Goal: Task Accomplishment & Management: Complete application form

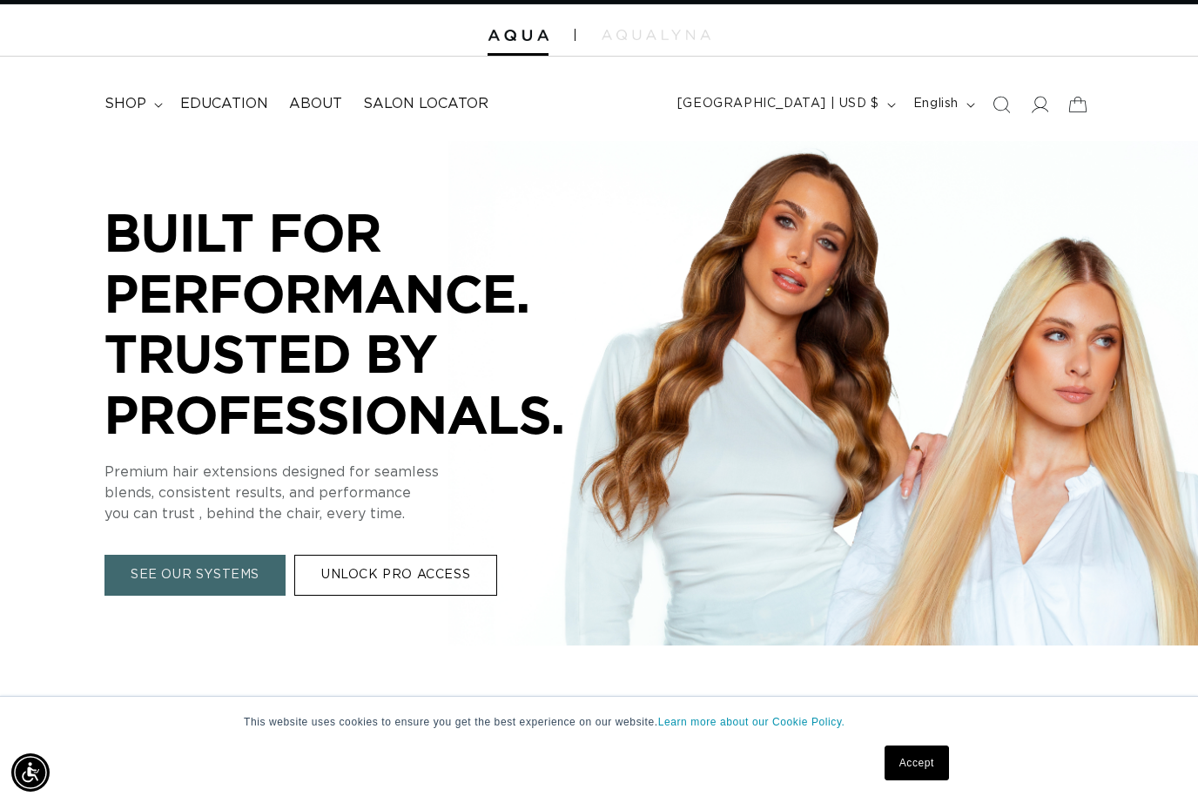
scroll to position [39, 0]
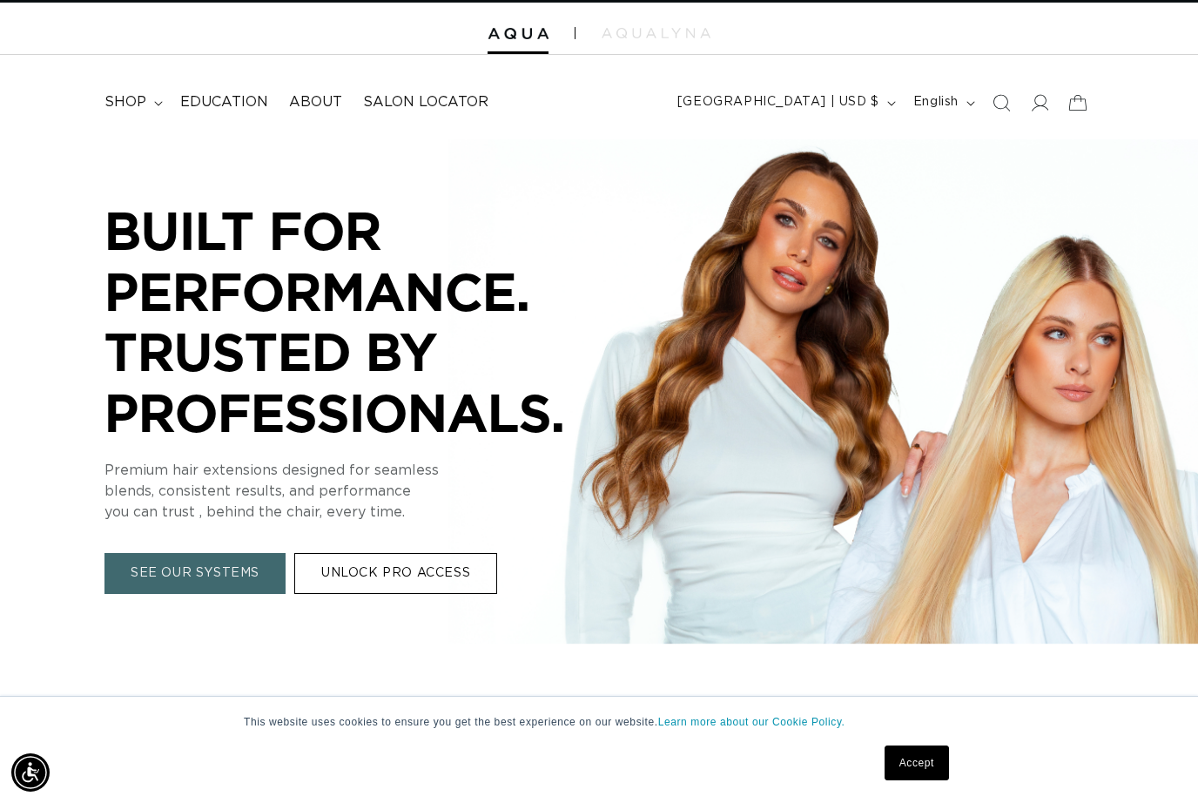
click at [405, 571] on link "UNLOCK PRO ACCESS" at bounding box center [395, 573] width 203 height 41
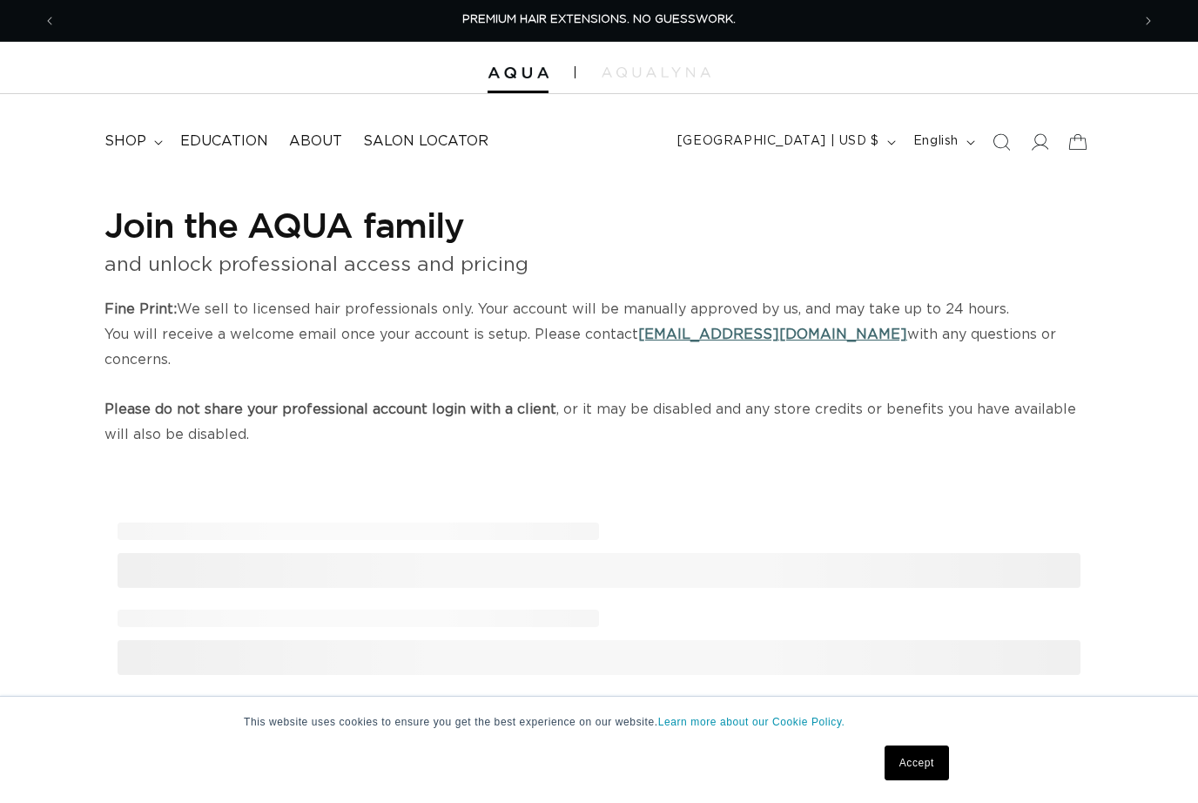
select select "US"
select select "[GEOGRAPHIC_DATA]"
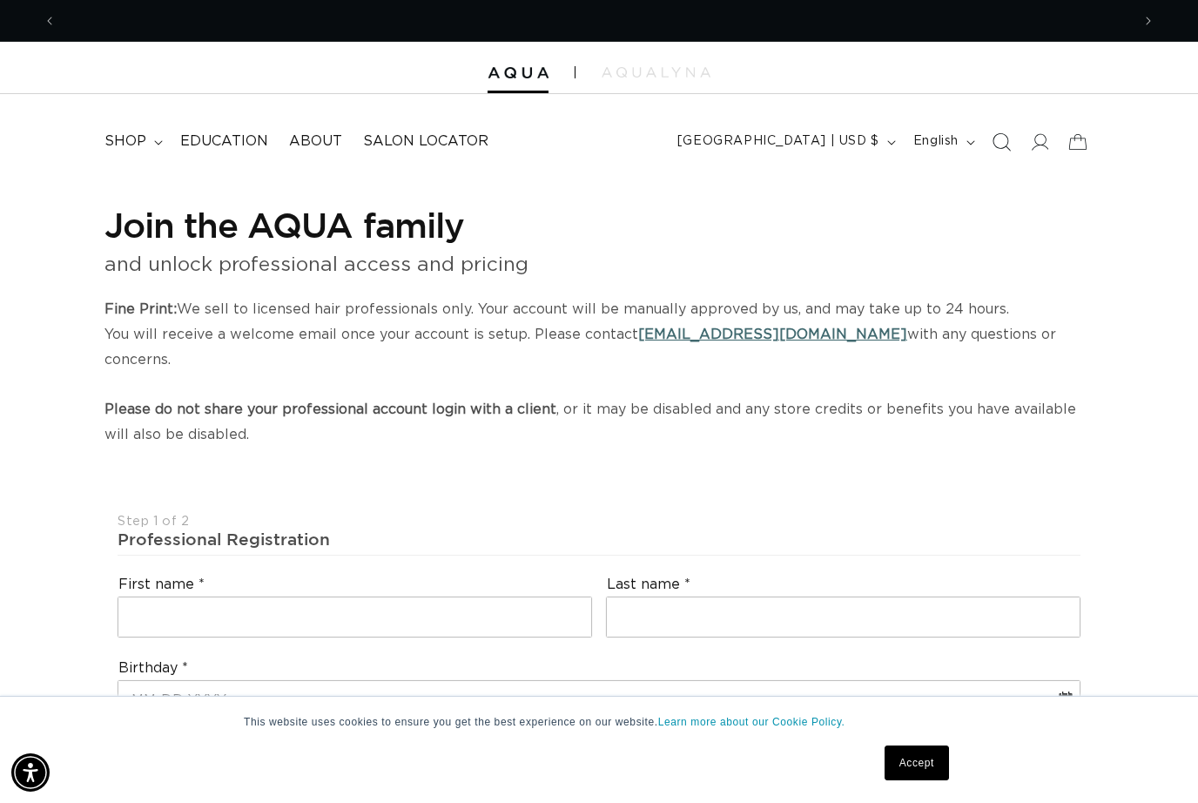
scroll to position [0, 2149]
click at [1042, 150] on icon at bounding box center [1039, 141] width 18 height 18
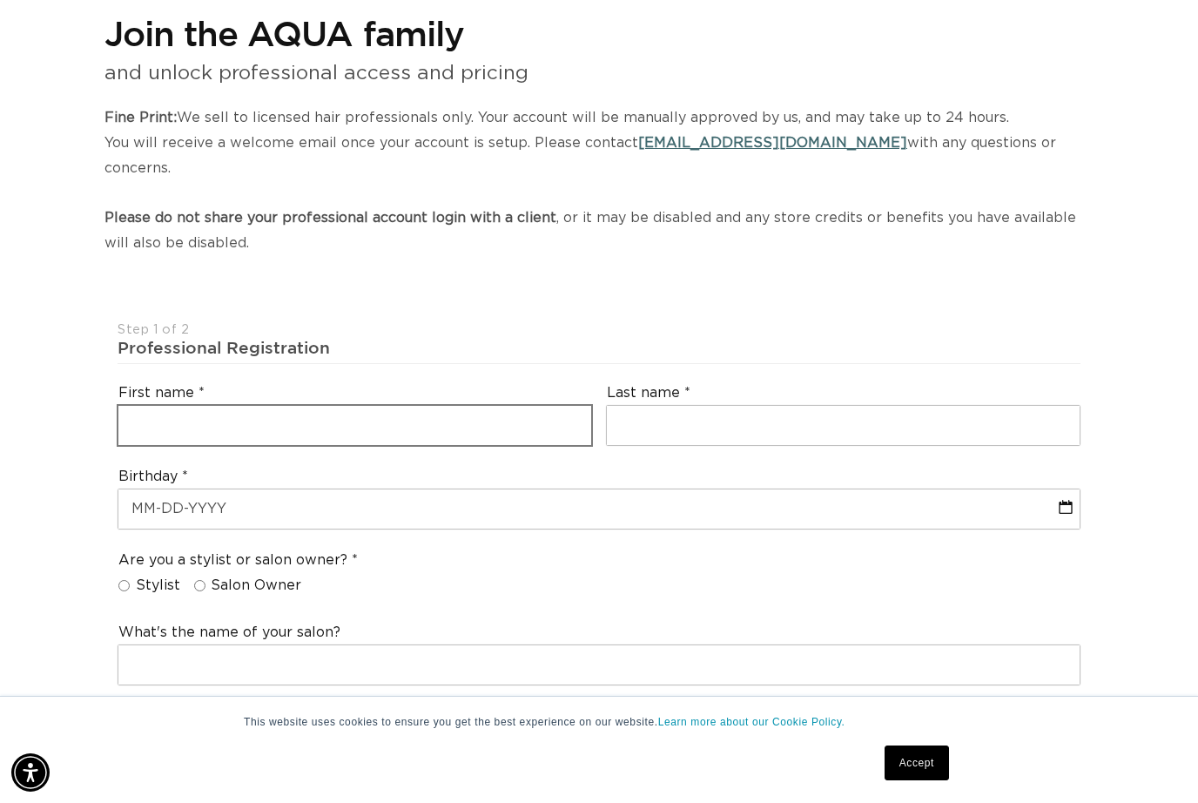
scroll to position [210, 0]
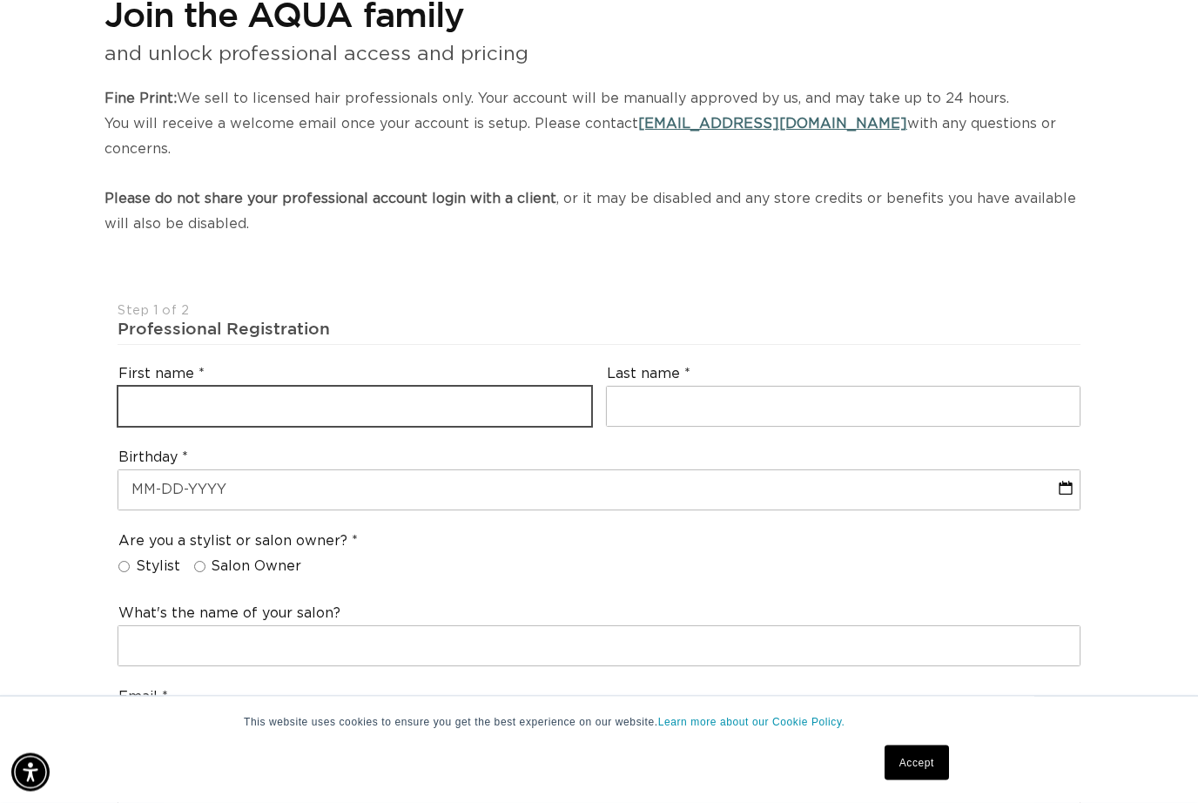
click at [244, 388] on input "text" at bounding box center [354, 407] width 473 height 39
type input "Nicola"
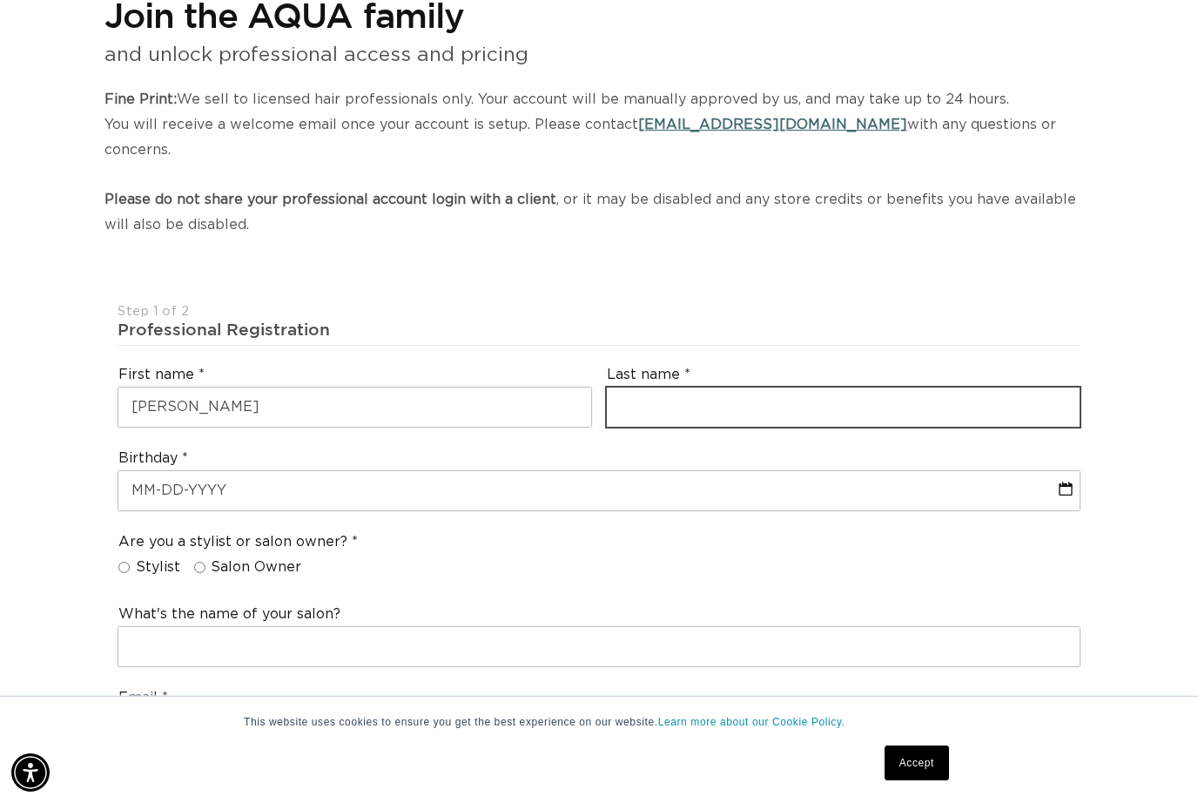
scroll to position [0, 0]
type input "Grant"
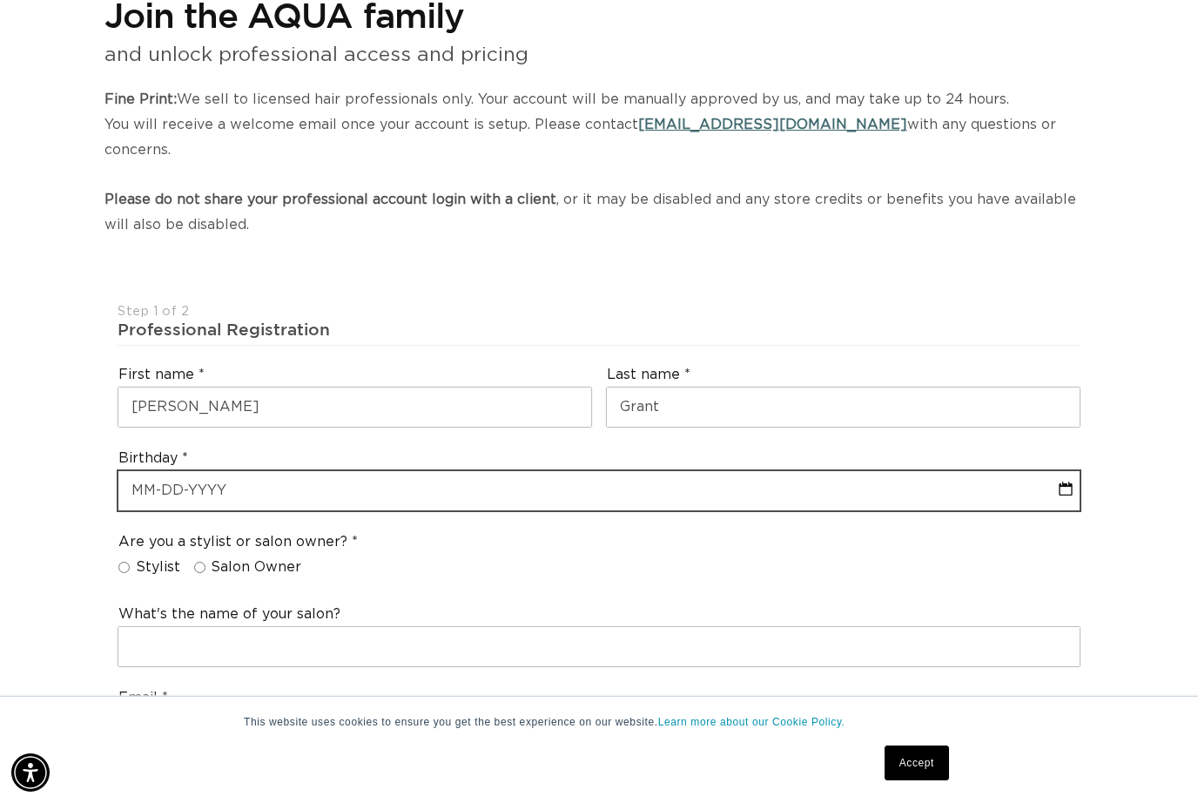
select select "7"
select select "2025"
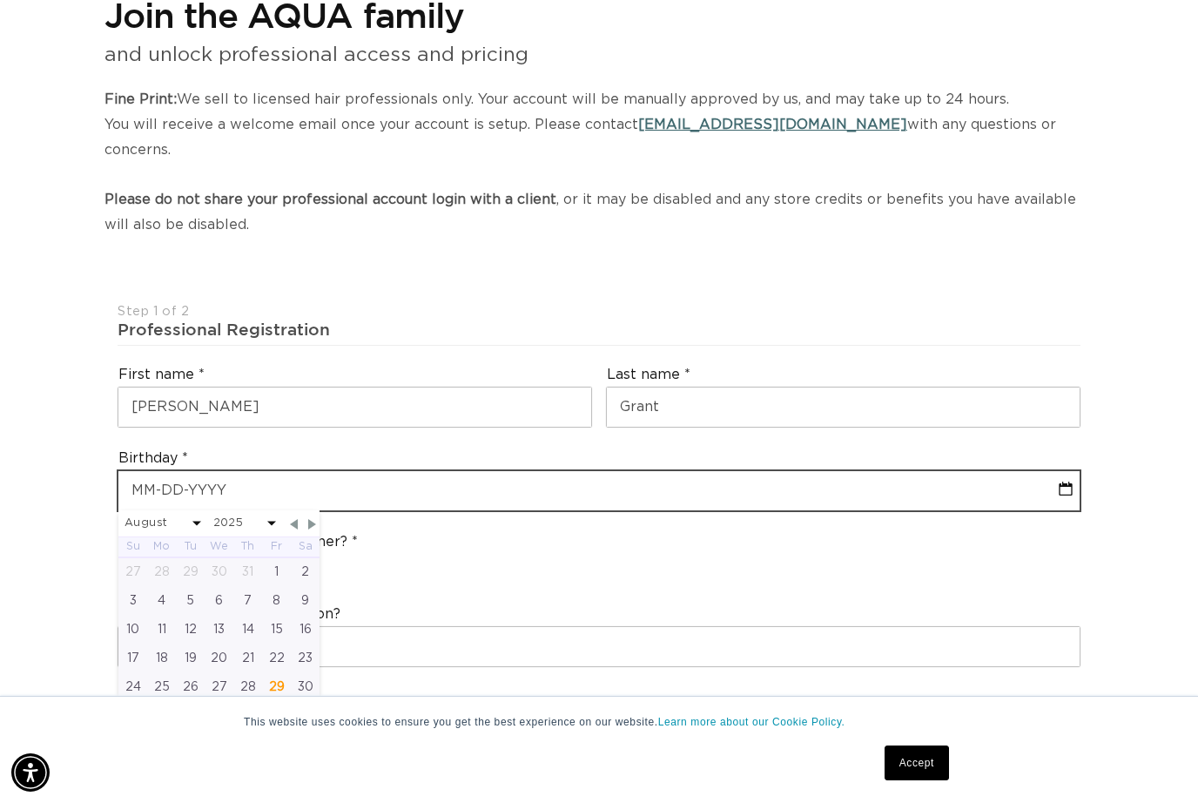
scroll to position [0, 1075]
type input "05"
select select "7"
select select "2025"
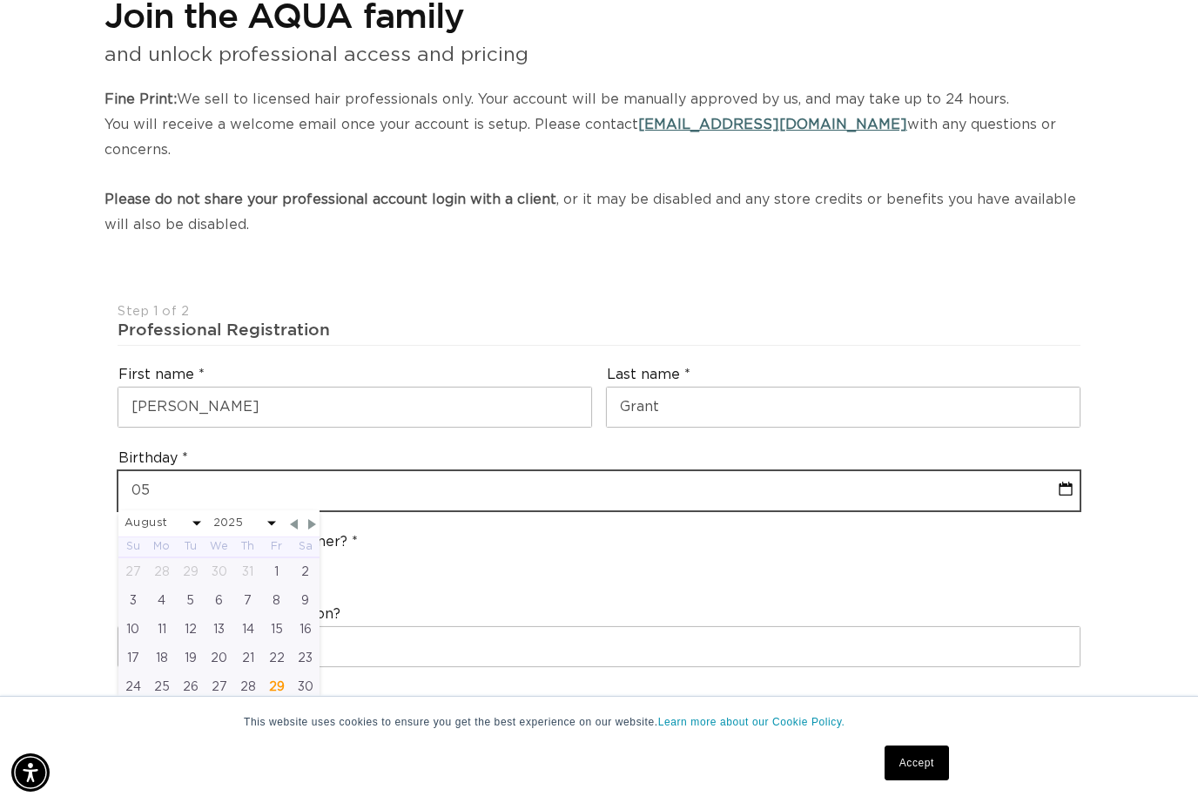
type input "05-2"
select select "7"
select select "2025"
type input "05-29"
select select "7"
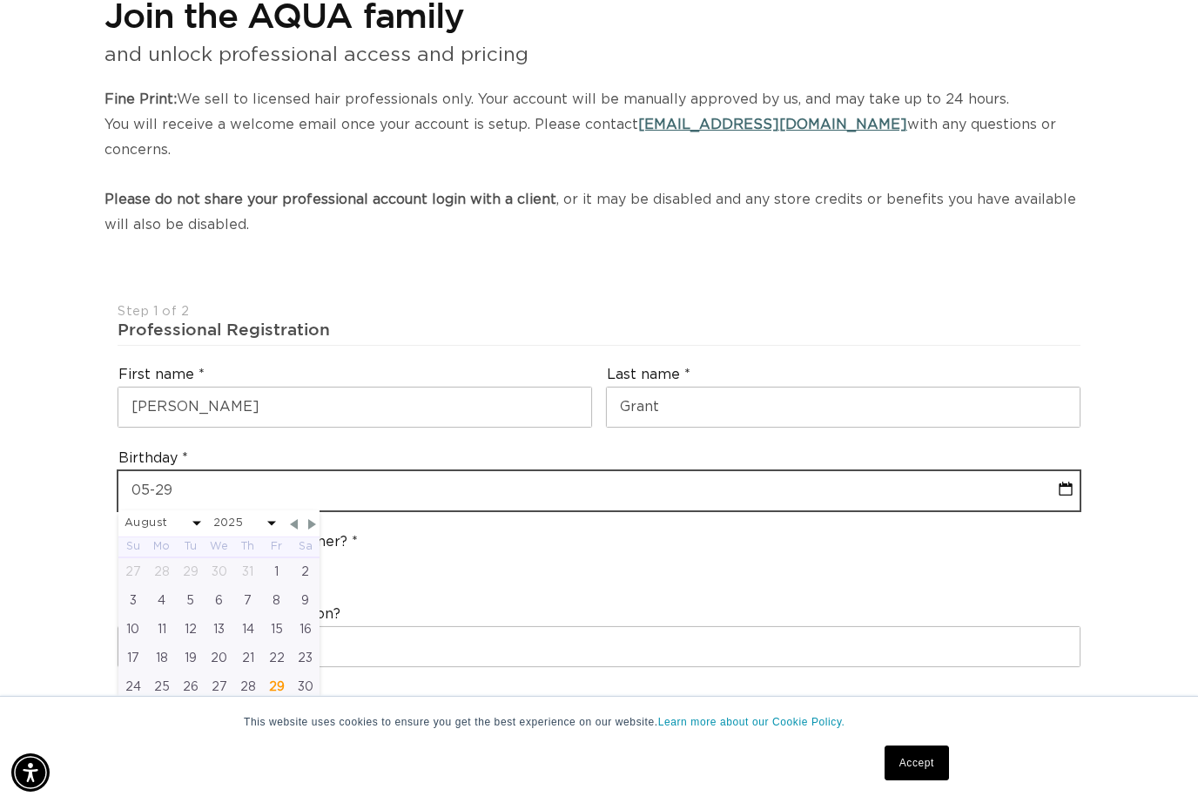
select select "2025"
type input "05-29-1"
select select "7"
select select "2025"
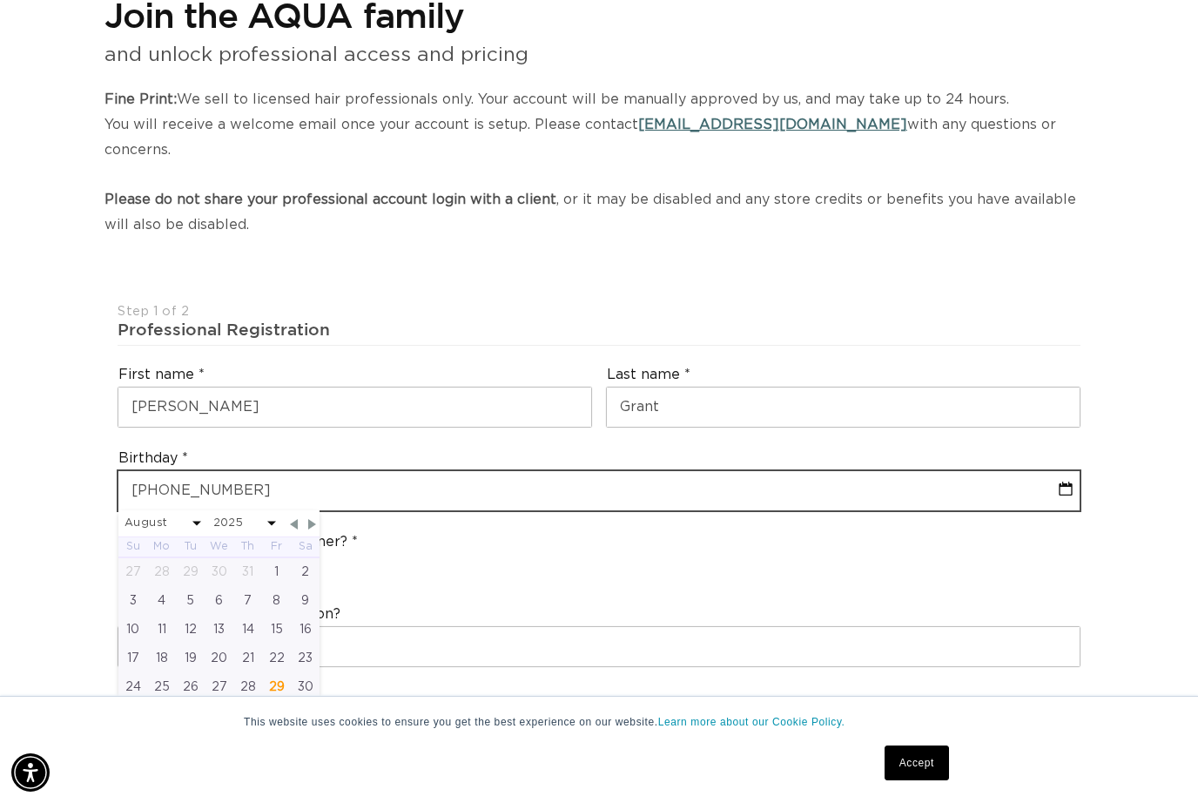
type input "05-29-1986"
select select "4"
select select "1986"
type input "05-29-1986"
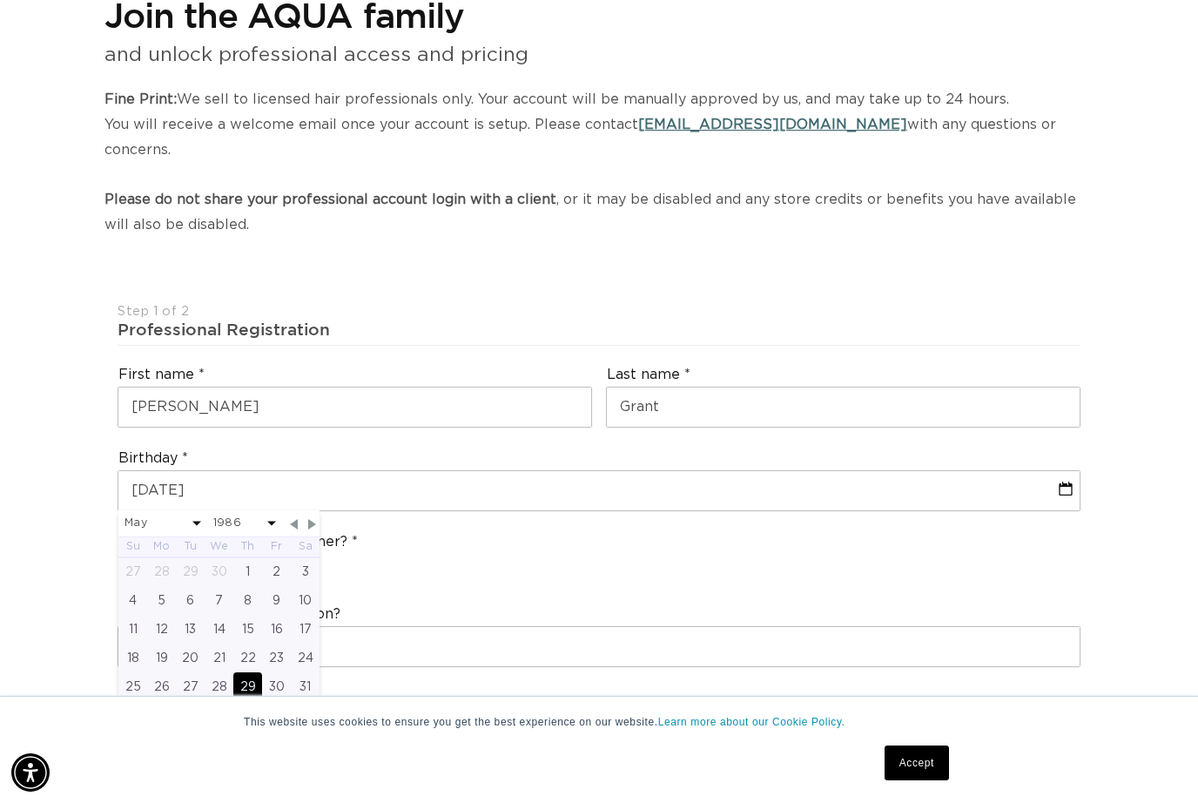
scroll to position [0, 1075]
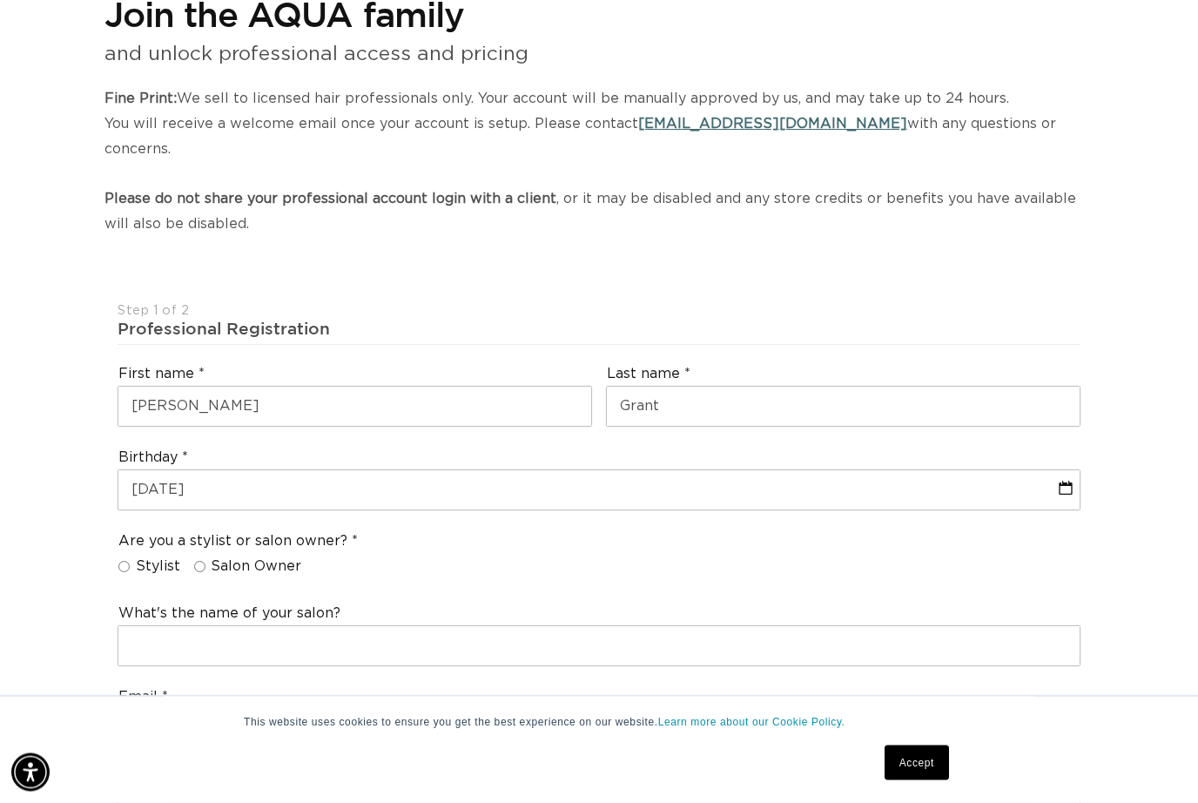
scroll to position [211, 0]
click at [197, 561] on input "Salon Owner" at bounding box center [199, 566] width 11 height 11
radio input "true"
click at [125, 561] on input "Stylist" at bounding box center [123, 566] width 11 height 11
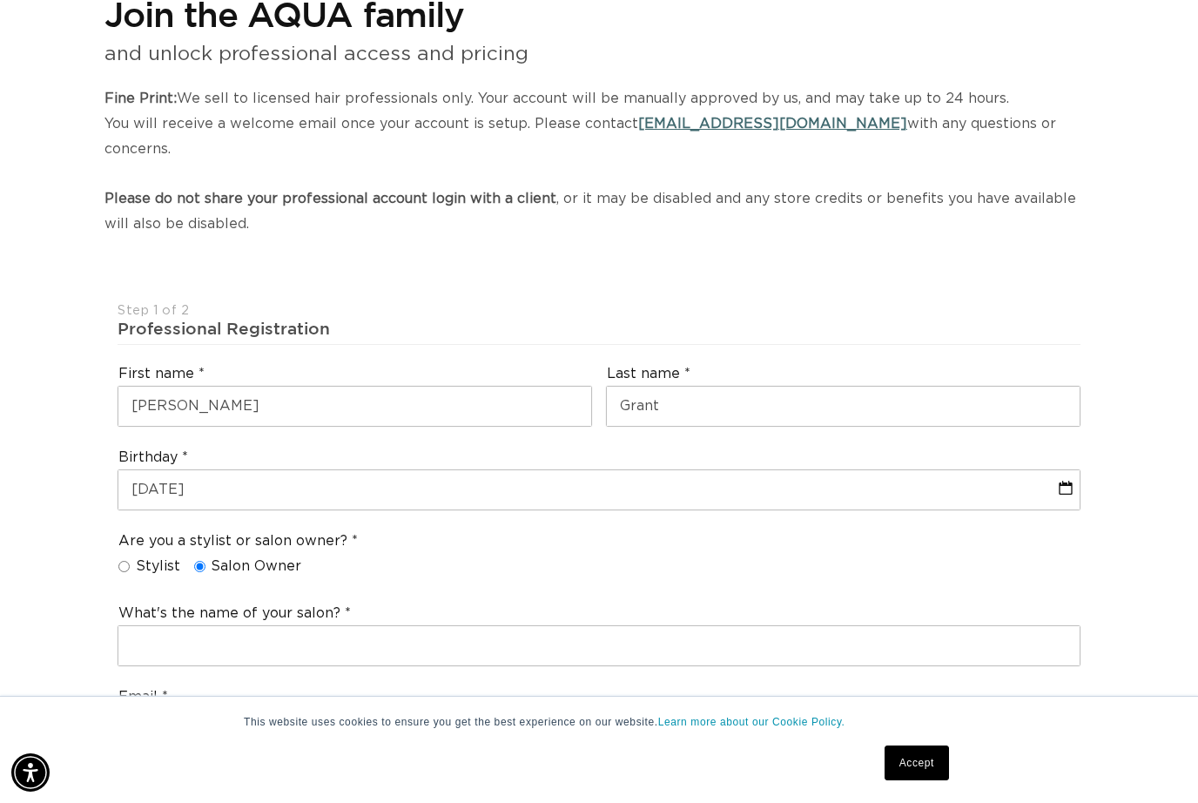
radio input "true"
click at [194, 561] on input "Salon Owner" at bounding box center [199, 566] width 11 height 11
radio input "true"
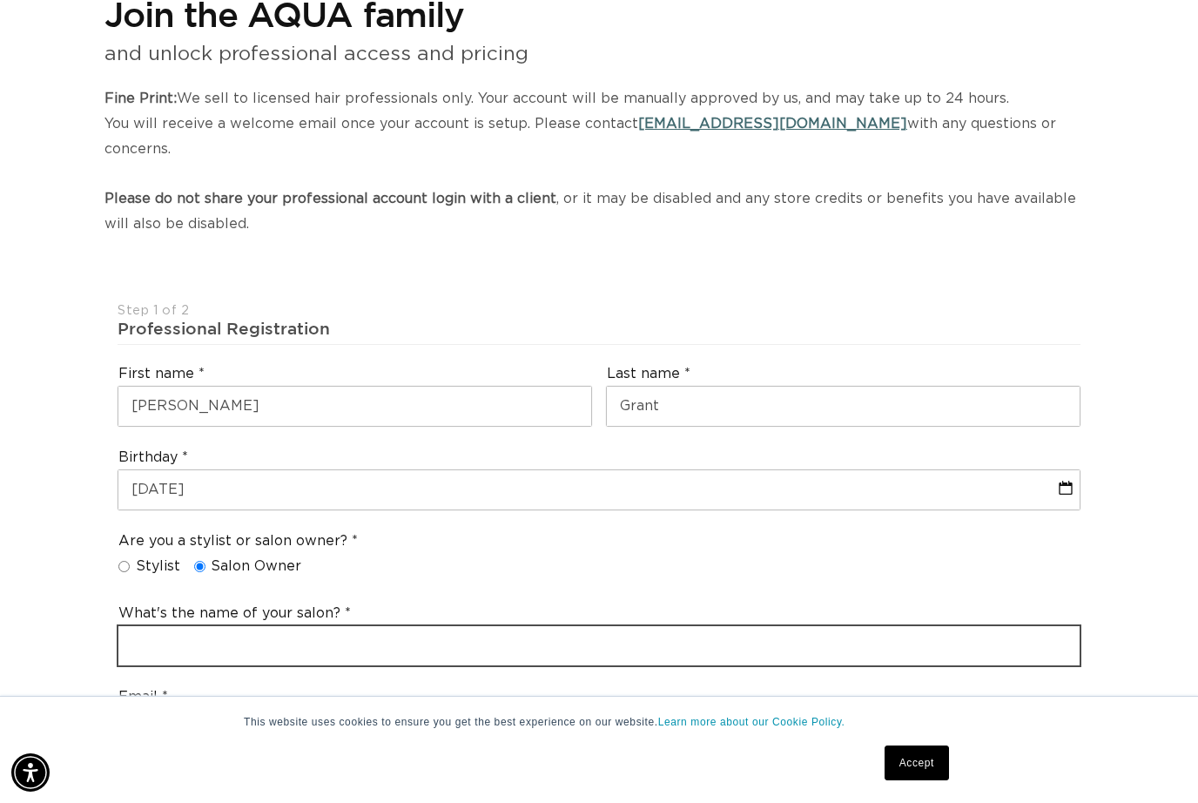
click at [191, 626] on input "text" at bounding box center [598, 645] width 961 height 39
type input "The Cove Salon"
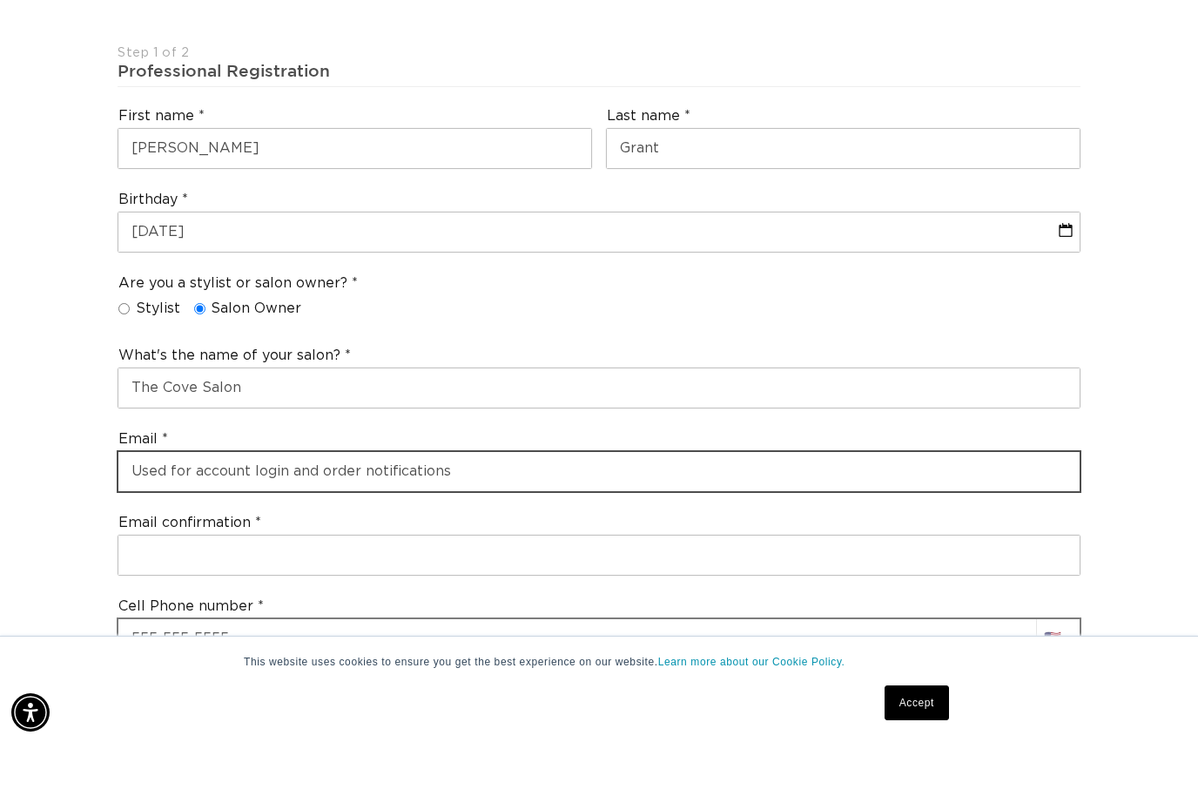
scroll to position [0, 2149]
type input "i"
type input "thecovesalon928@gmail.com"
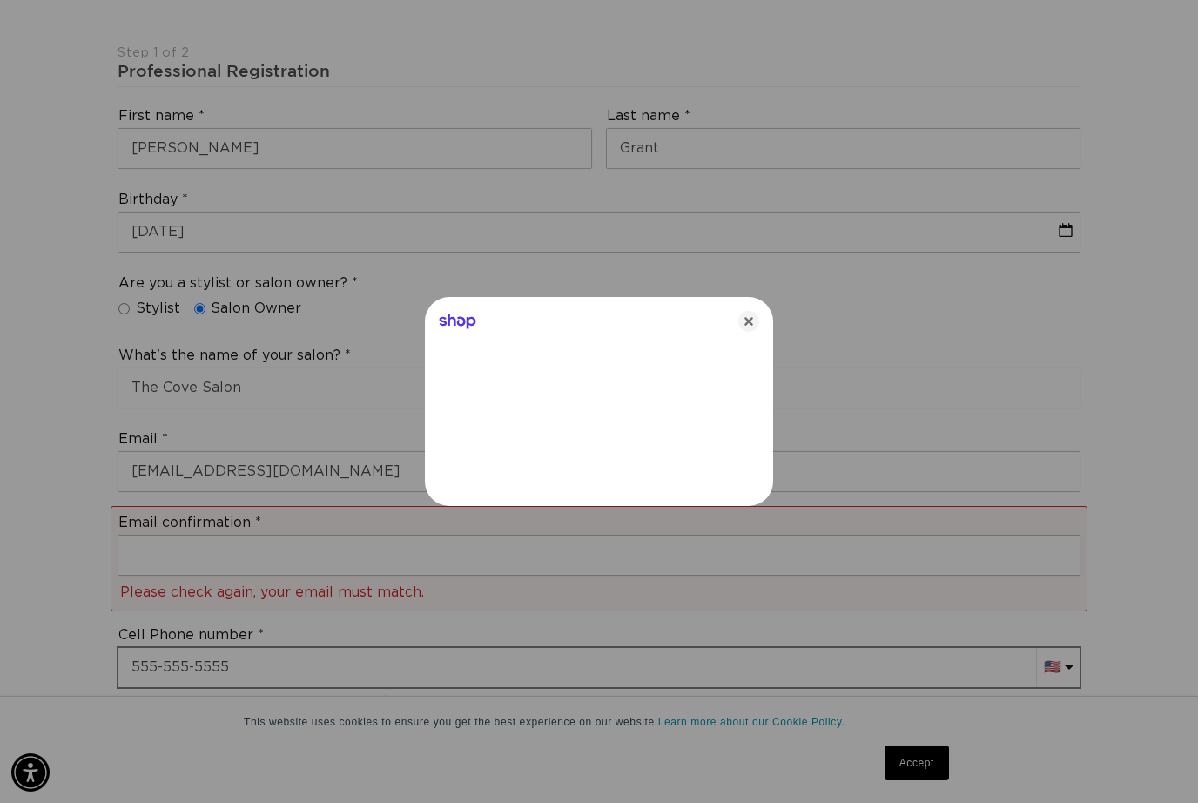
scroll to position [0, 2149]
click at [755, 332] on icon "Close" at bounding box center [749, 321] width 21 height 21
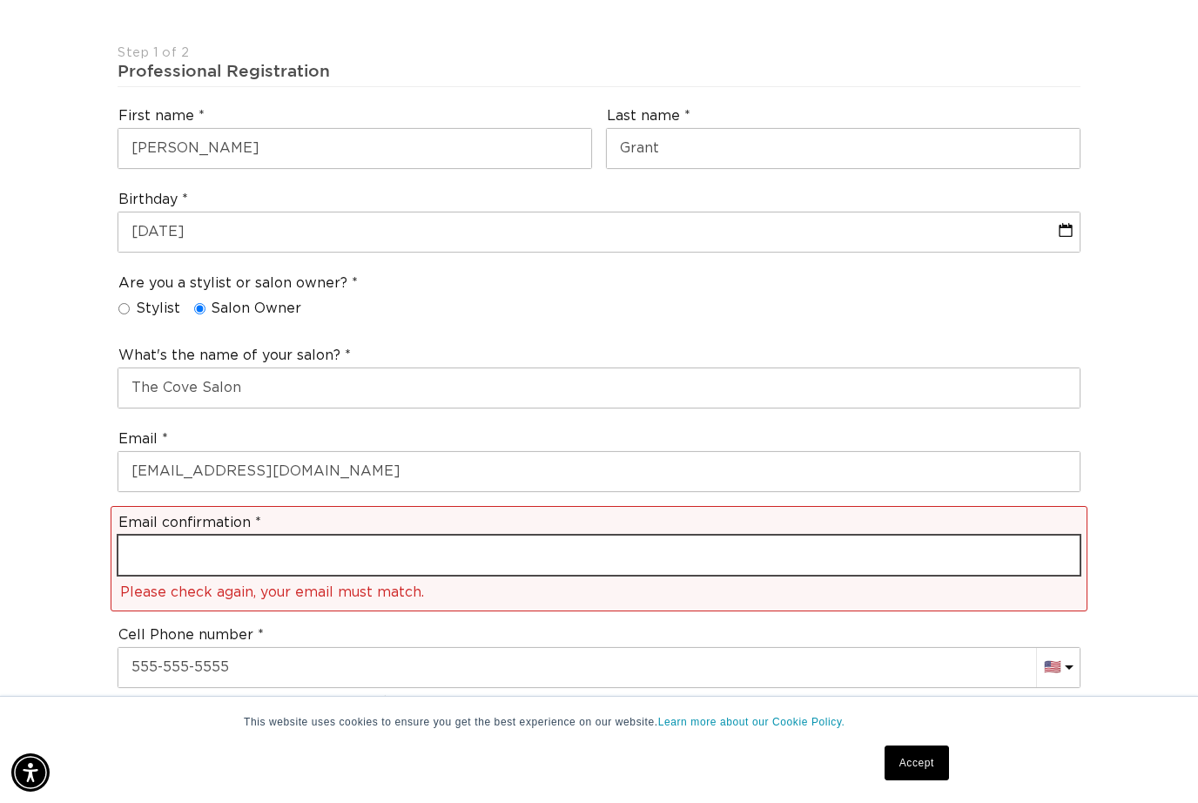
click at [642, 536] on input "email" at bounding box center [598, 555] width 961 height 39
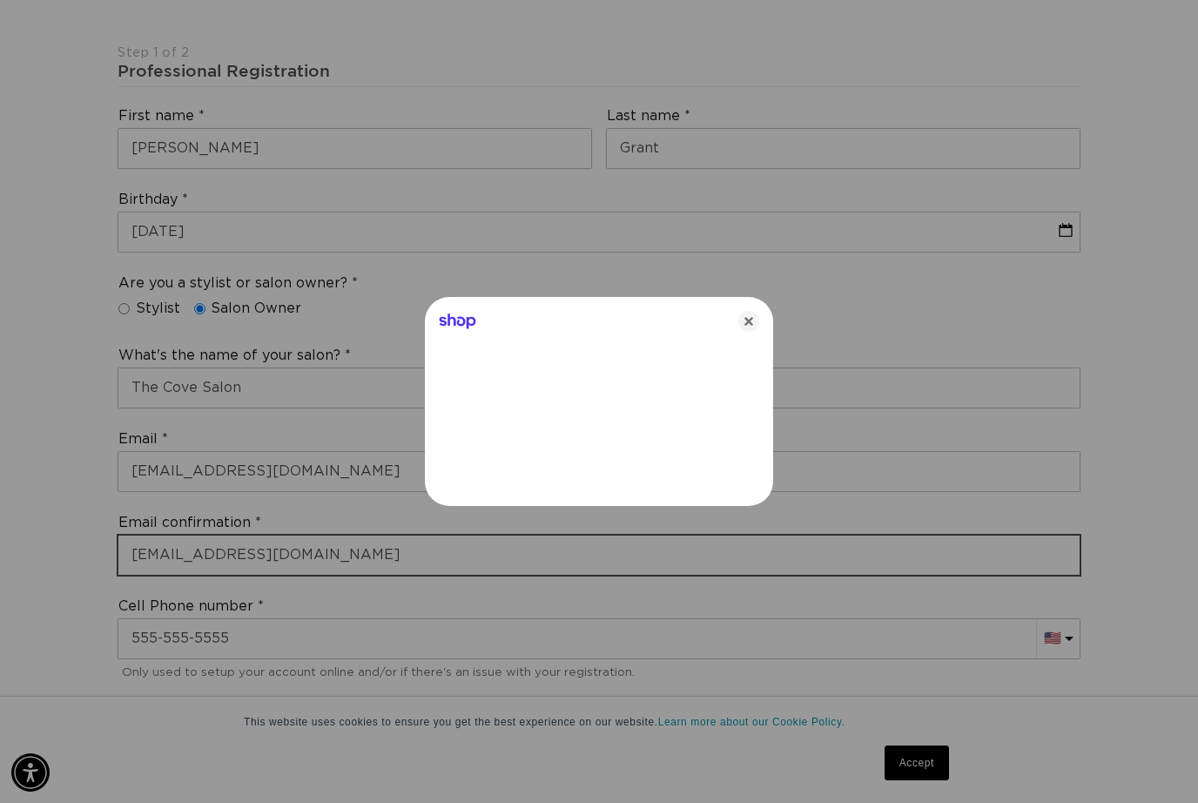
type input "thecovesalon928@gmail.com"
click at [752, 332] on icon "Close" at bounding box center [749, 321] width 21 height 21
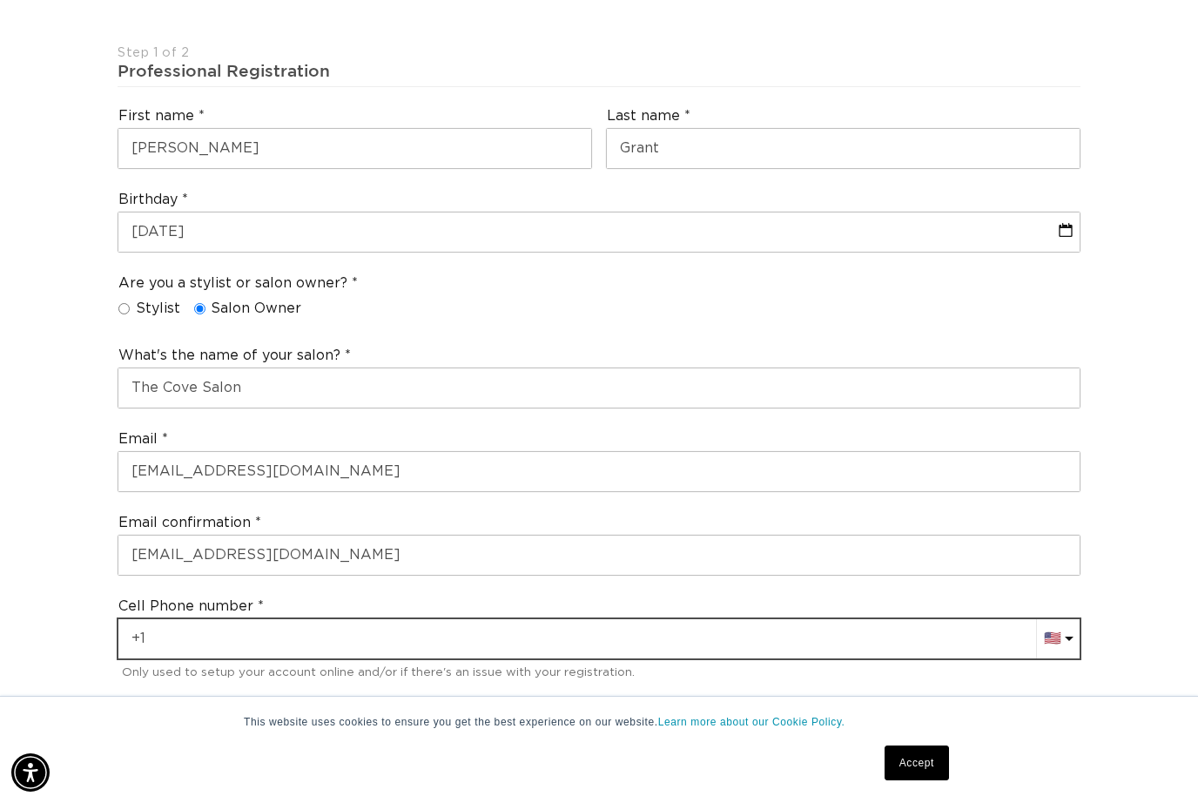
click at [308, 619] on input "+1" at bounding box center [598, 638] width 961 height 39
type input "+1 928 706 6655"
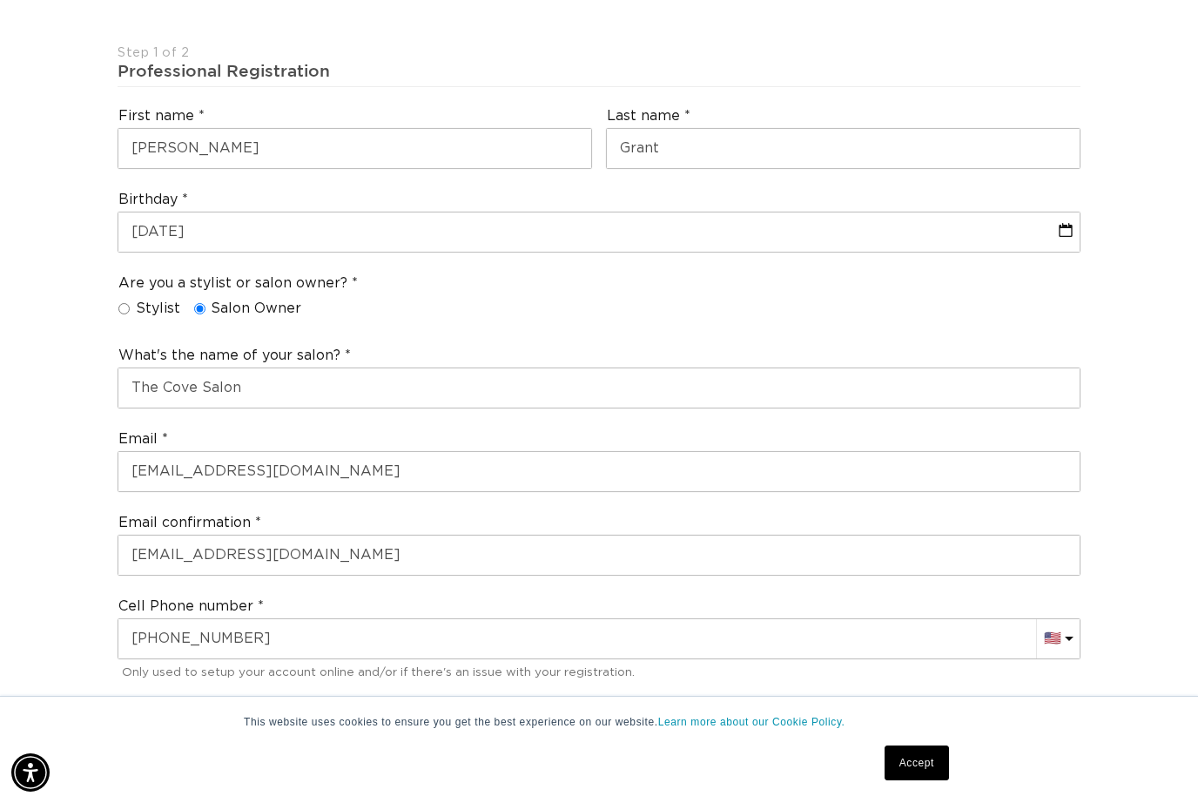
click at [505, 728] on select "Your Country United States Canada Afghanistan Åland Islands Albania Algeria And…" at bounding box center [598, 747] width 961 height 39
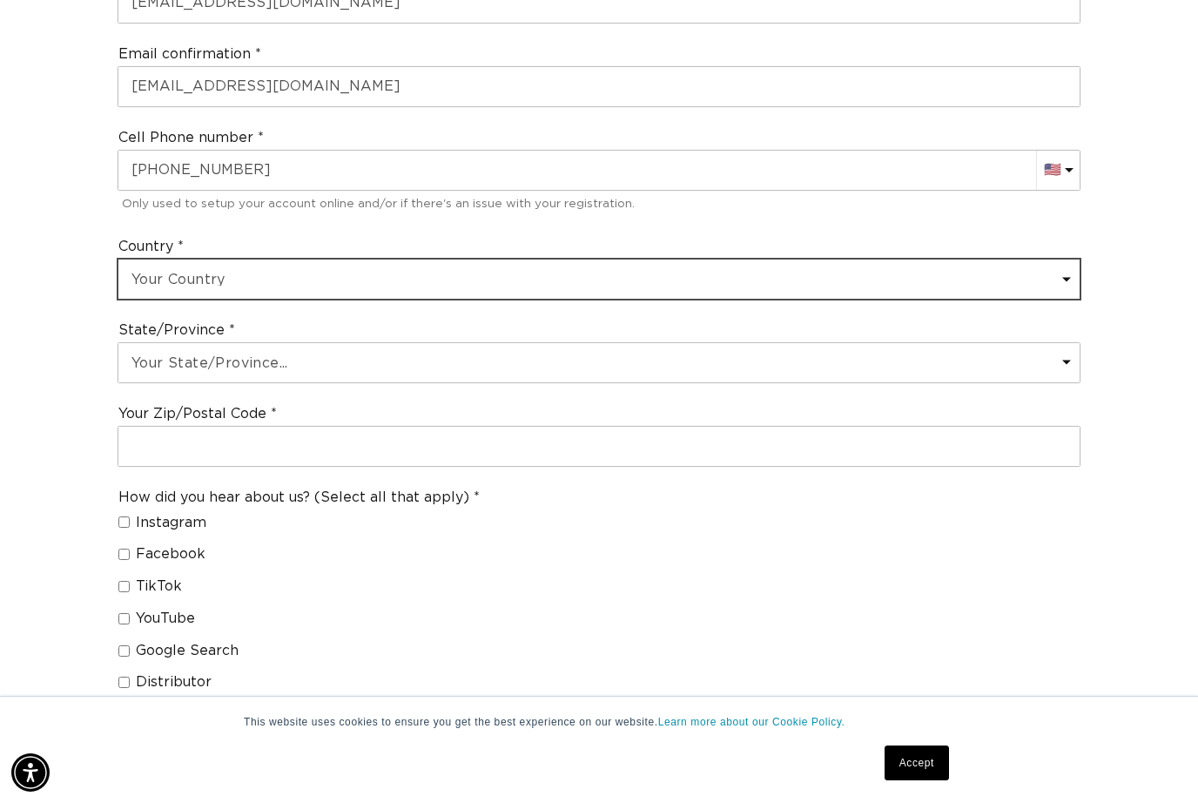
scroll to position [940, 0]
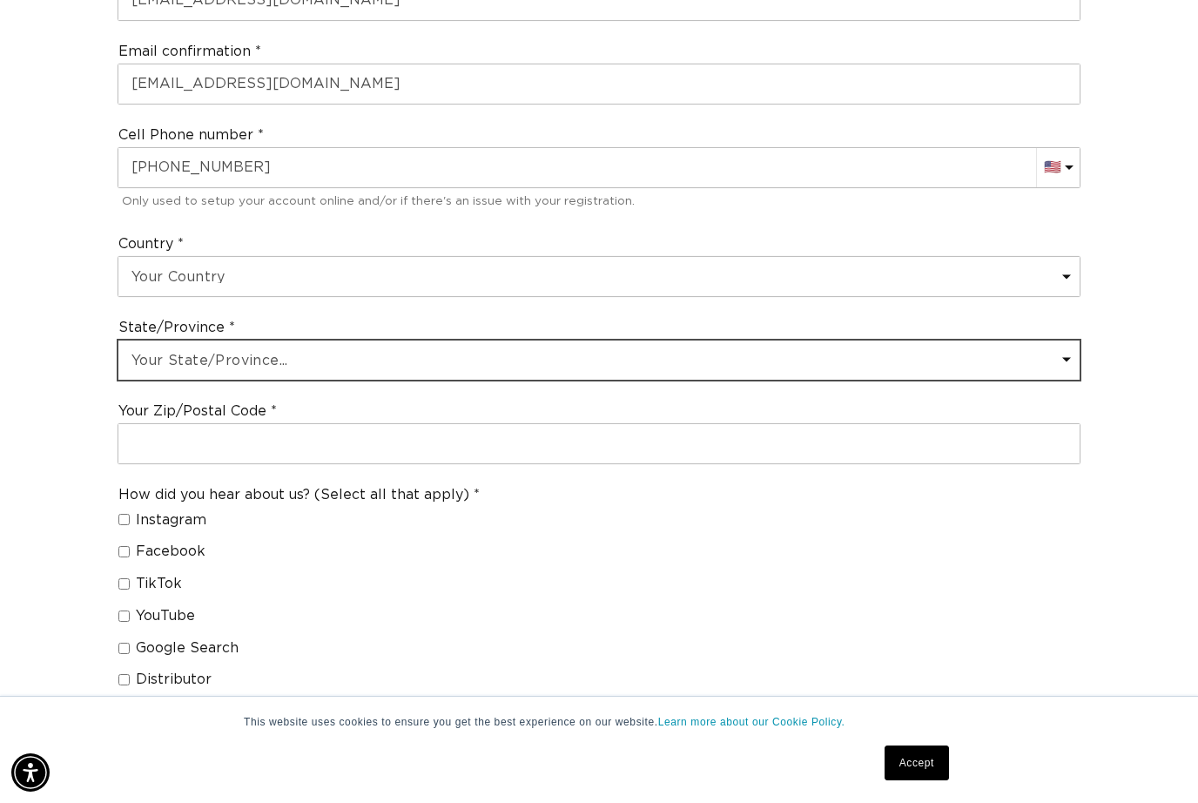
click at [150, 341] on select "Your State/Province... Alabama Alaska American Samoa Arizona Arkansas Californi…" at bounding box center [598, 360] width 961 height 39
select select "Arizona"
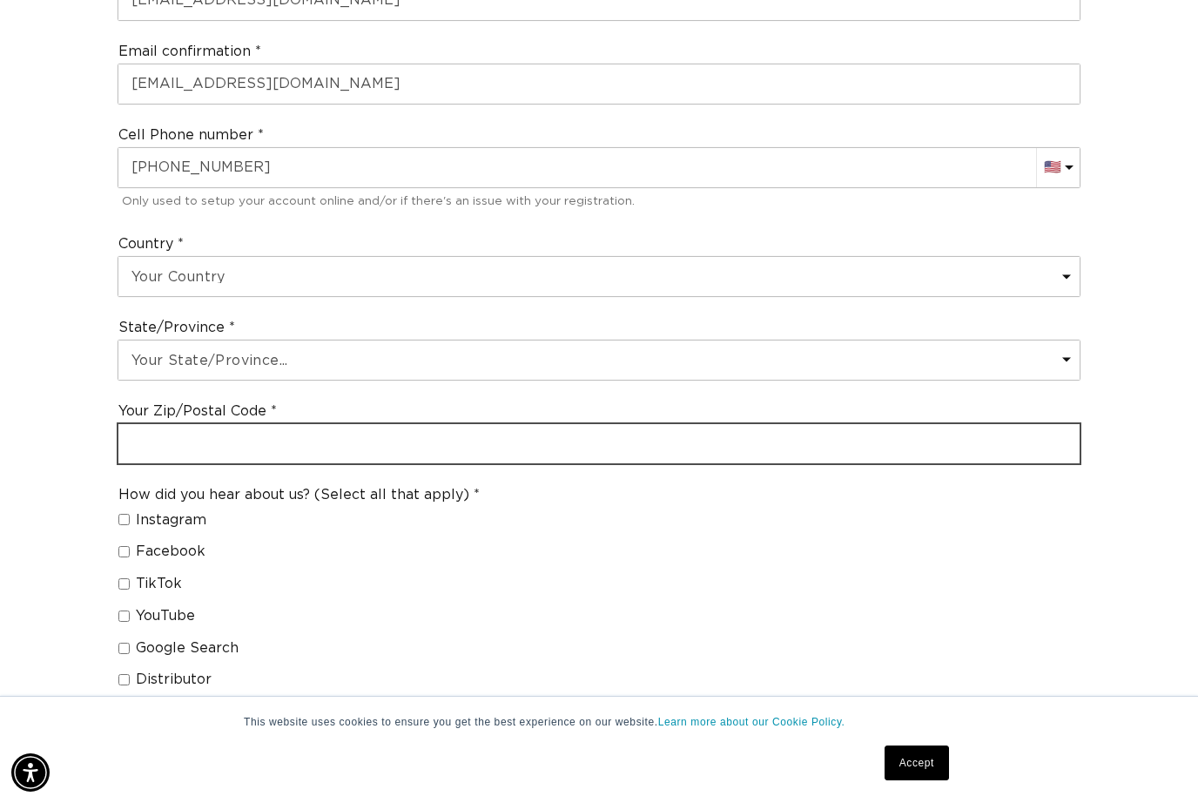
click at [155, 424] on input "text" at bounding box center [598, 443] width 961 height 39
type input "86403"
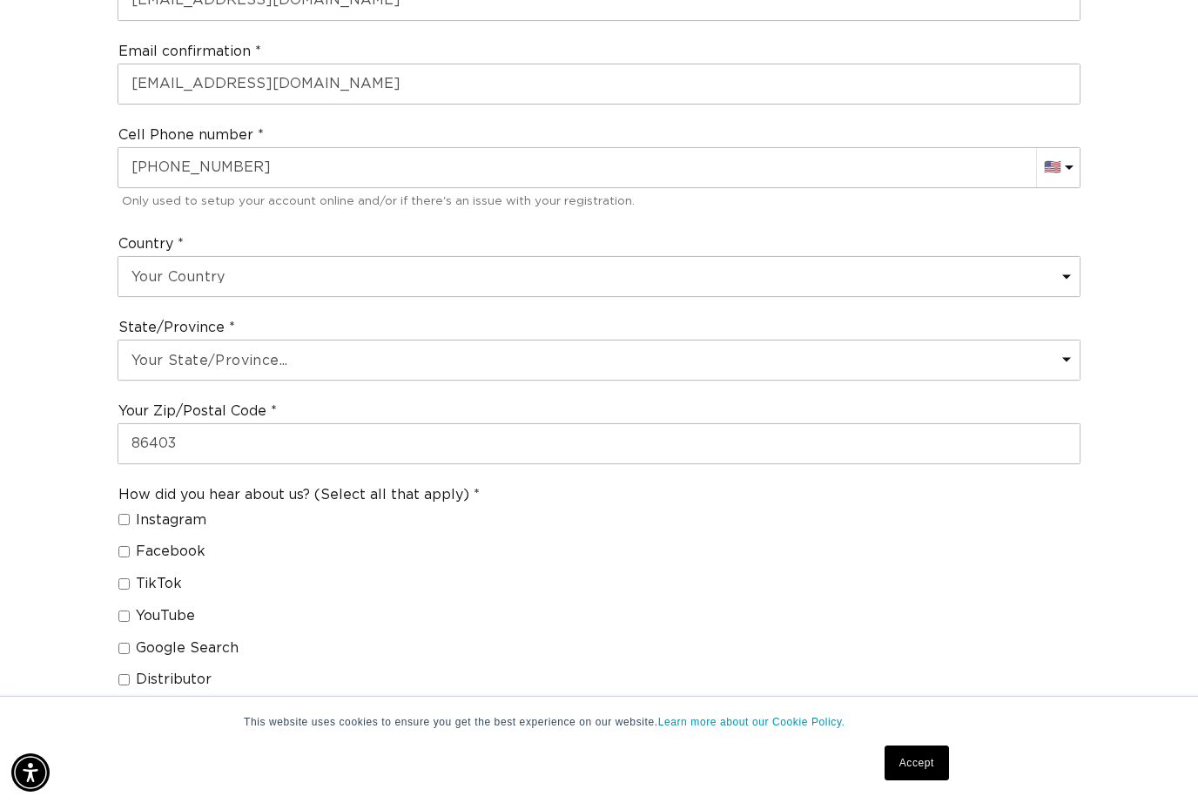
scroll to position [0, 1075]
click at [23, 546] on div "Join the AQUA family and unlock professional access and pricing Fine Print: We …" at bounding box center [599, 264] width 1198 height 2050
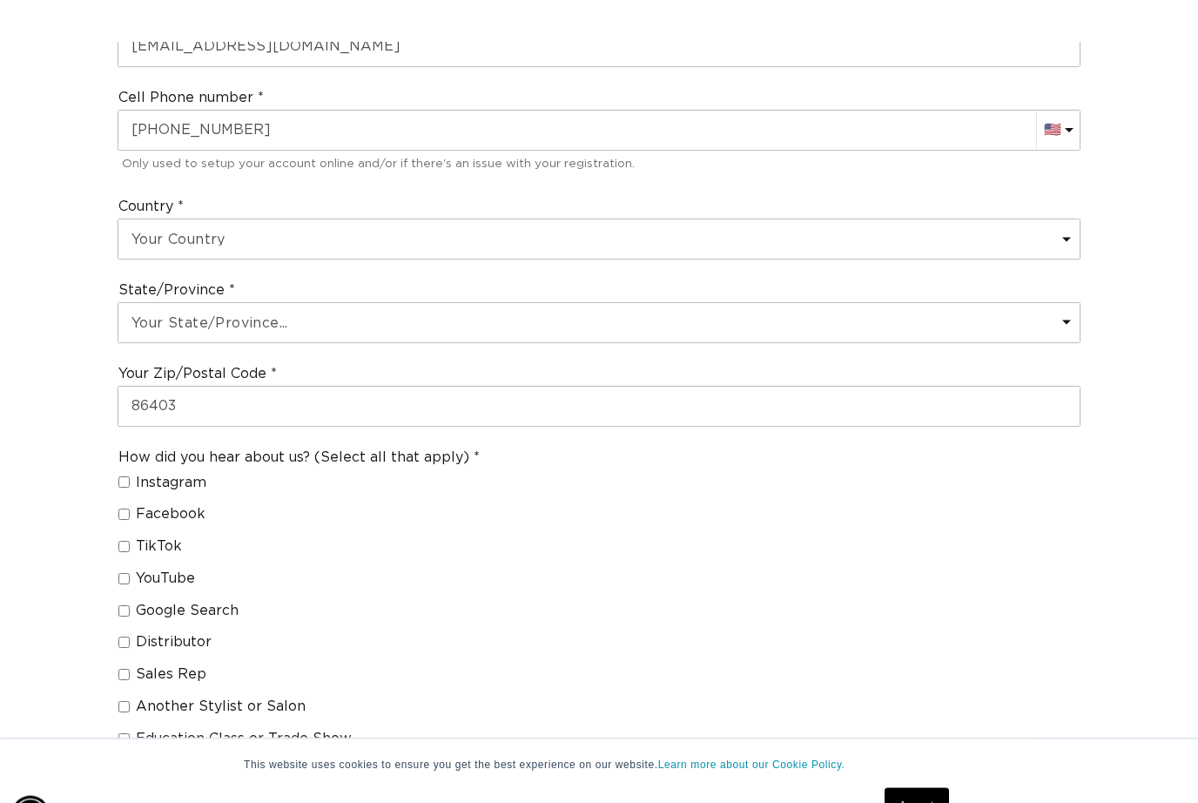
scroll to position [1022, 0]
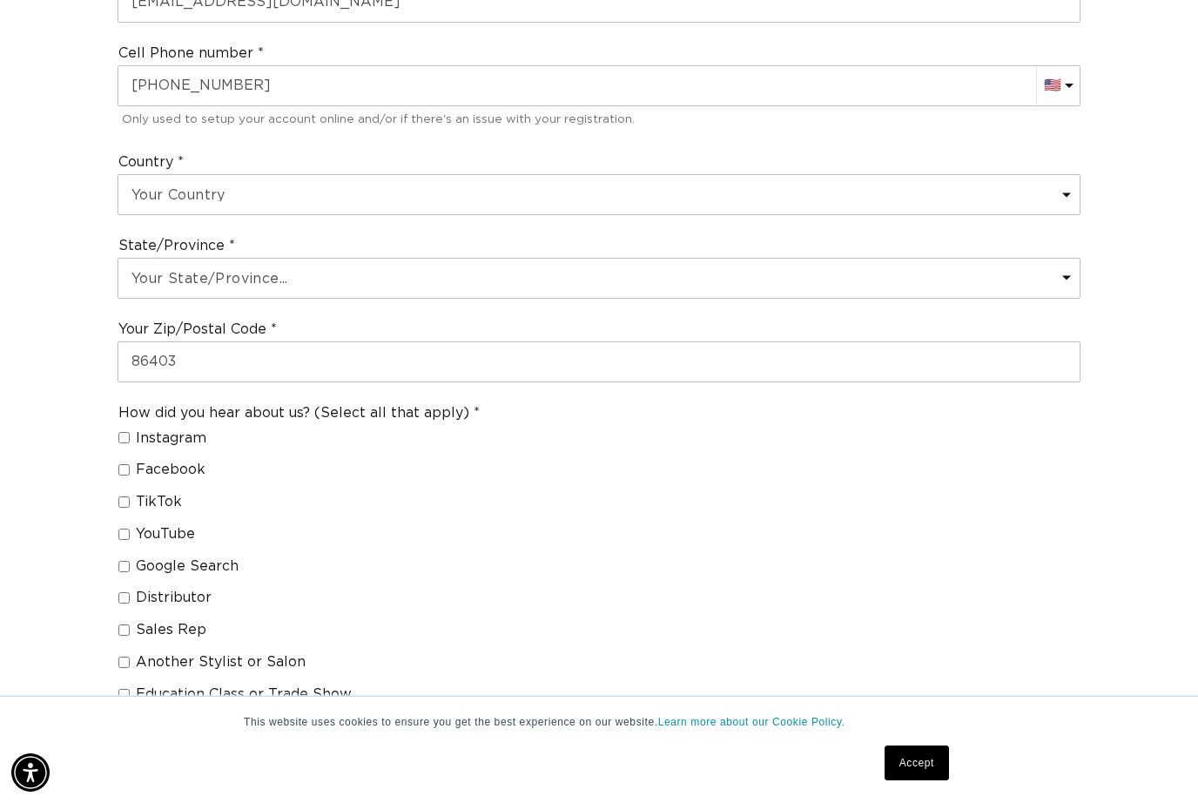
click at [125, 624] on input "Sales Rep" at bounding box center [123, 629] width 11 height 11
checkbox input "true"
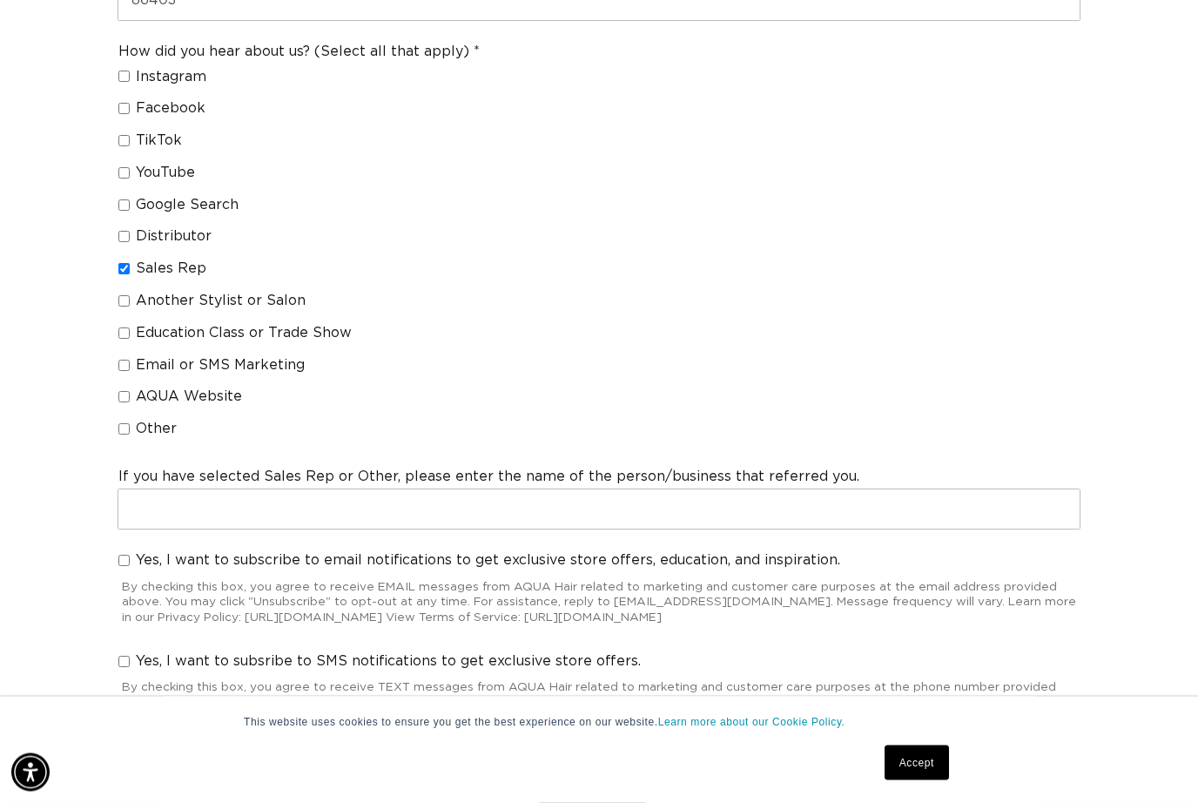
scroll to position [1383, 0]
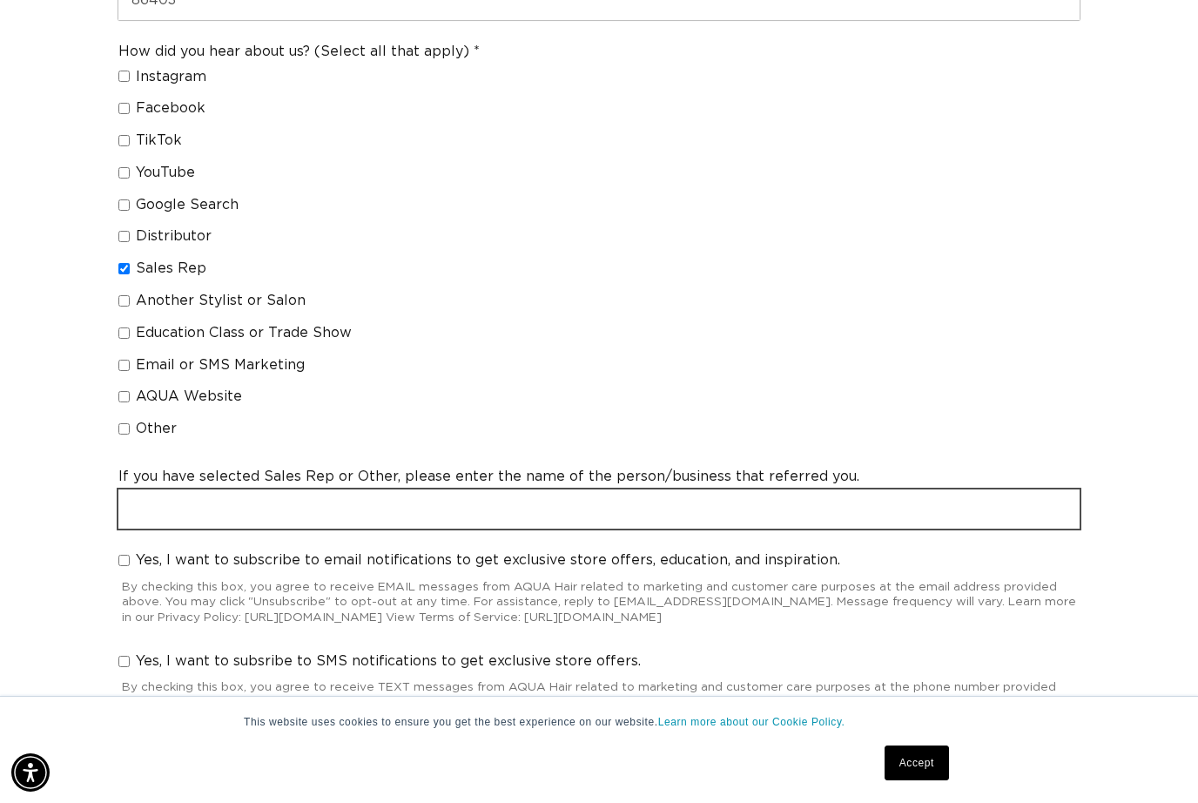
click at [455, 489] on input "text" at bounding box center [598, 508] width 961 height 39
type input "Doris with Bassett Salon Solutions"
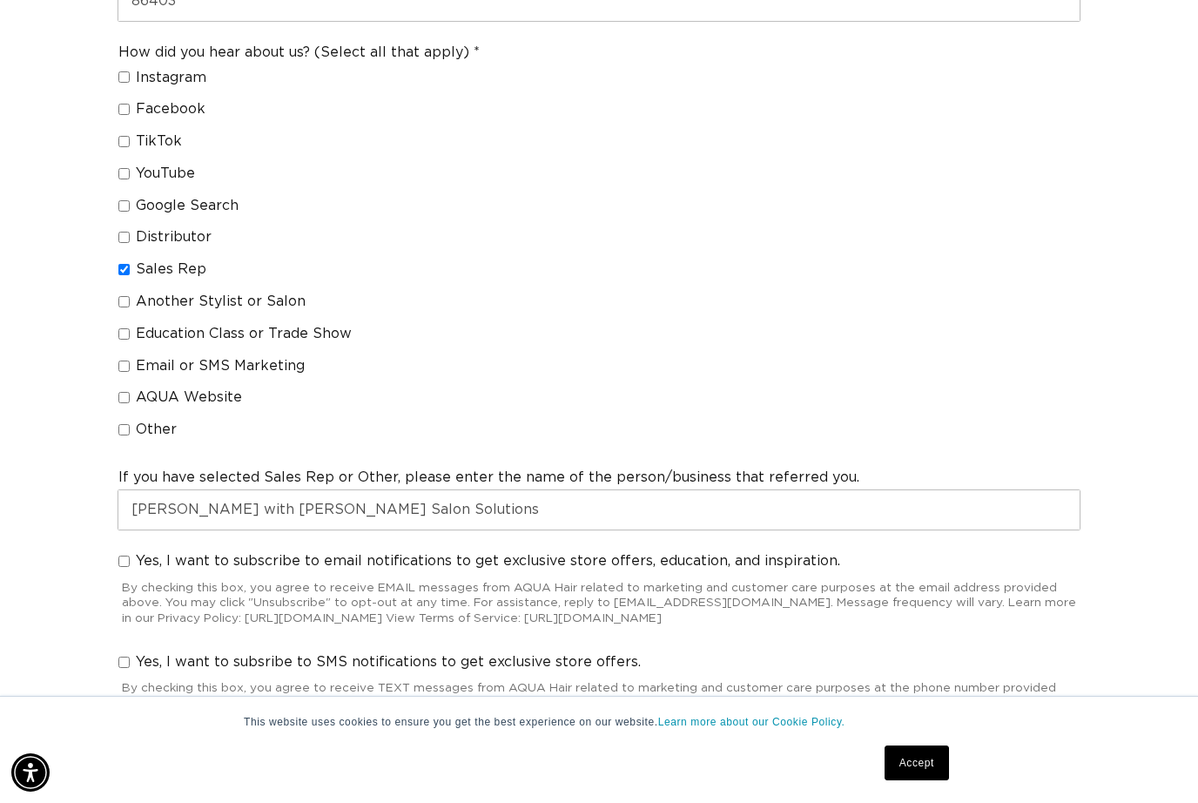
click at [125, 552] on label "Yes, I want to subscribe to email notifications to get exclusive store offers, …" at bounding box center [479, 561] width 722 height 18
click at [125, 556] on input "Yes, I want to subscribe to email notifications to get exclusive store offers, …" at bounding box center [123, 561] width 11 height 11
checkbox input "true"
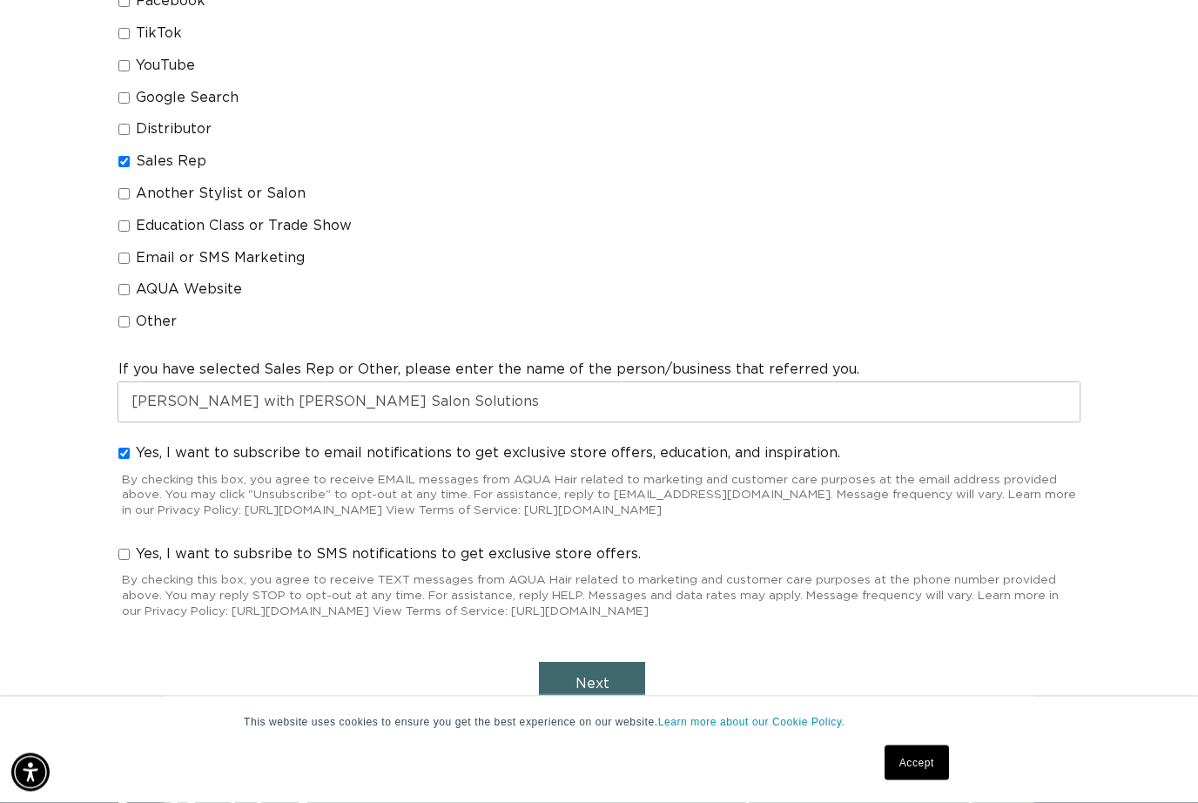
click at [587, 663] on button "Next" at bounding box center [592, 685] width 106 height 44
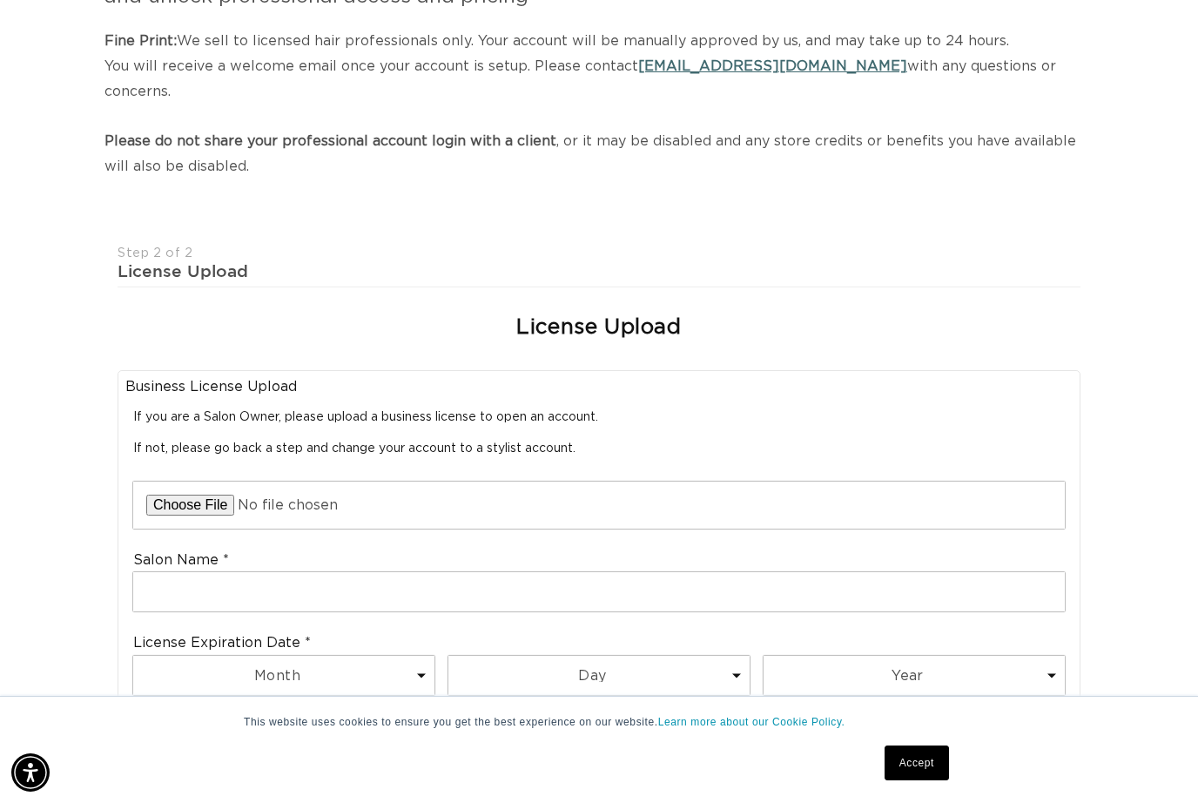
scroll to position [0, 1075]
click at [206, 482] on input "file" at bounding box center [599, 505] width 932 height 47
type input "C:\fakepath\11500221.pdf"
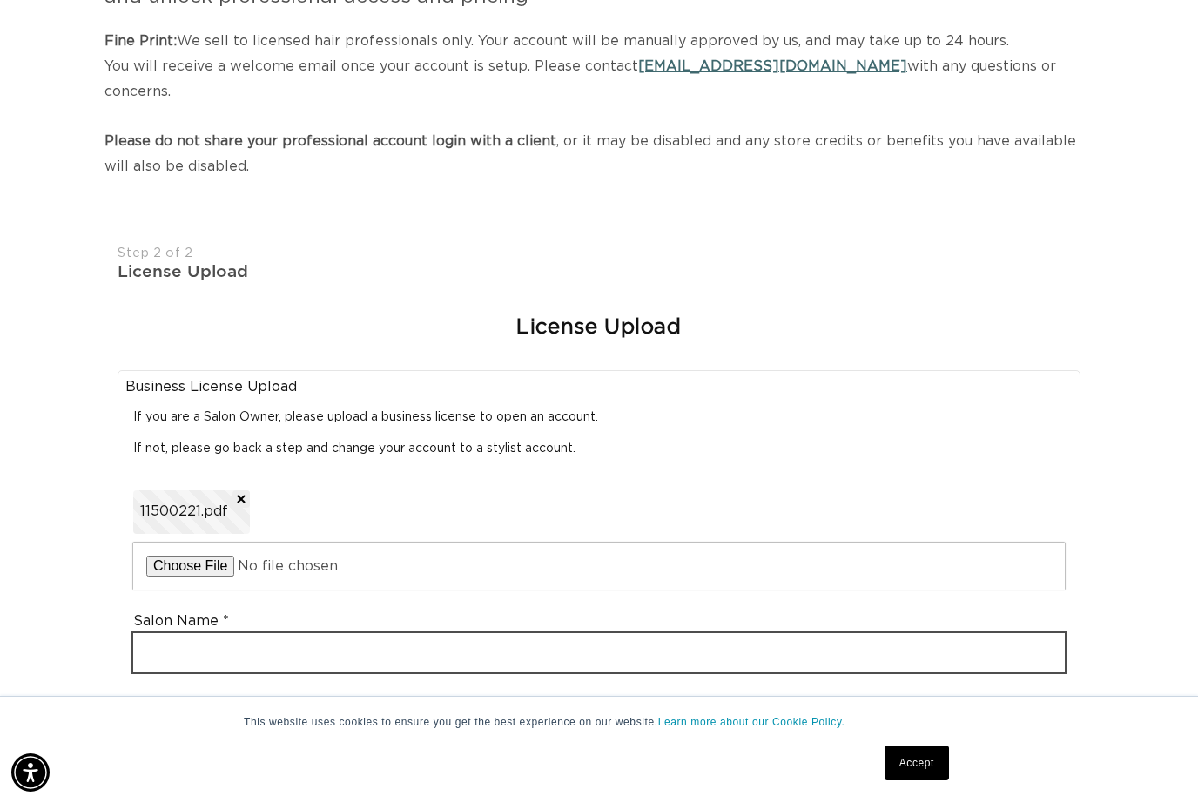
click at [254, 633] on input "text" at bounding box center [599, 652] width 932 height 39
type input "H"
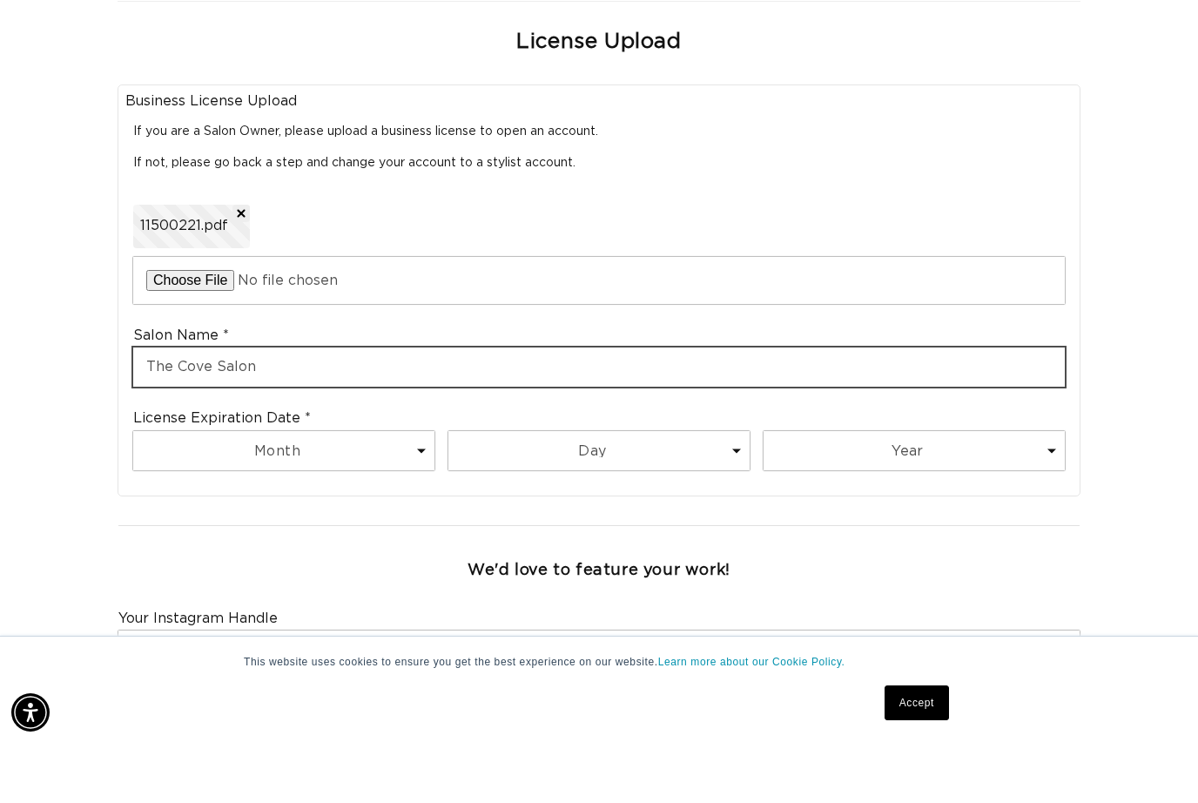
scroll to position [0, 2149]
type input "The Cove Salon"
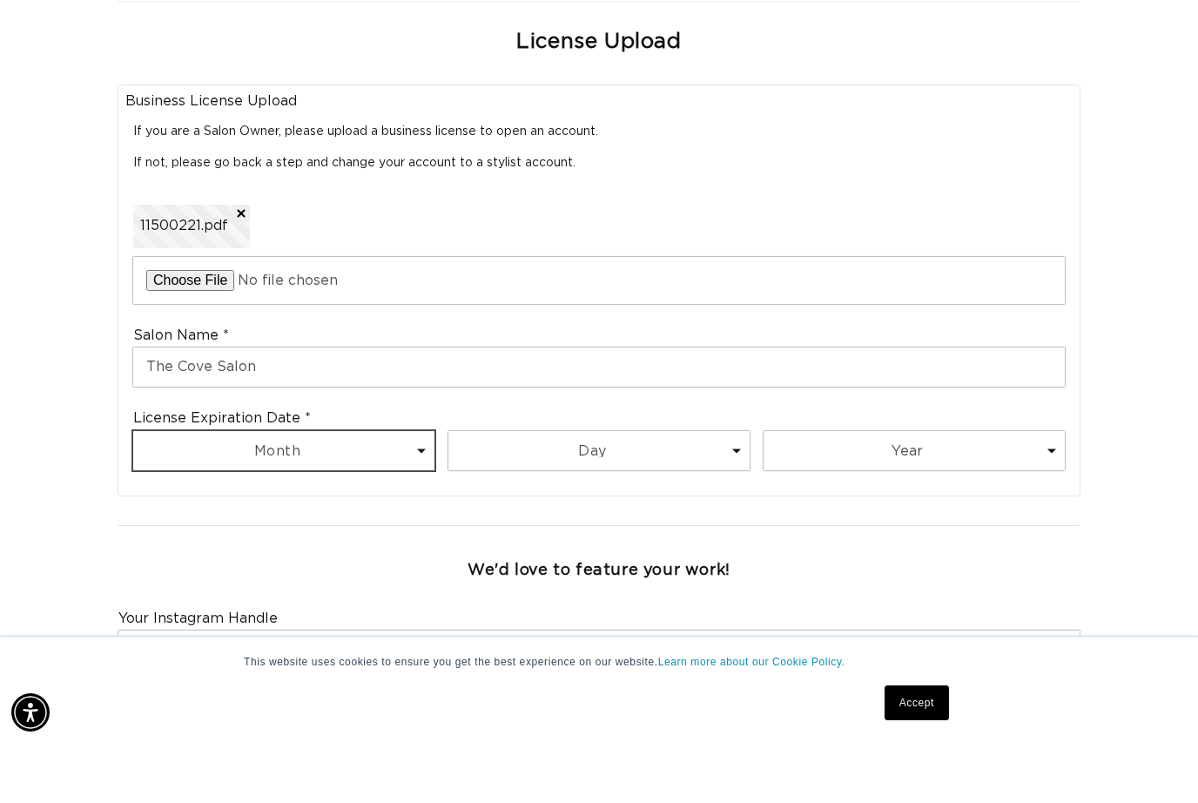
click at [172, 491] on select "Month 1 2 3 4 5 6 7 8 9 10 11 12" at bounding box center [283, 510] width 301 height 39
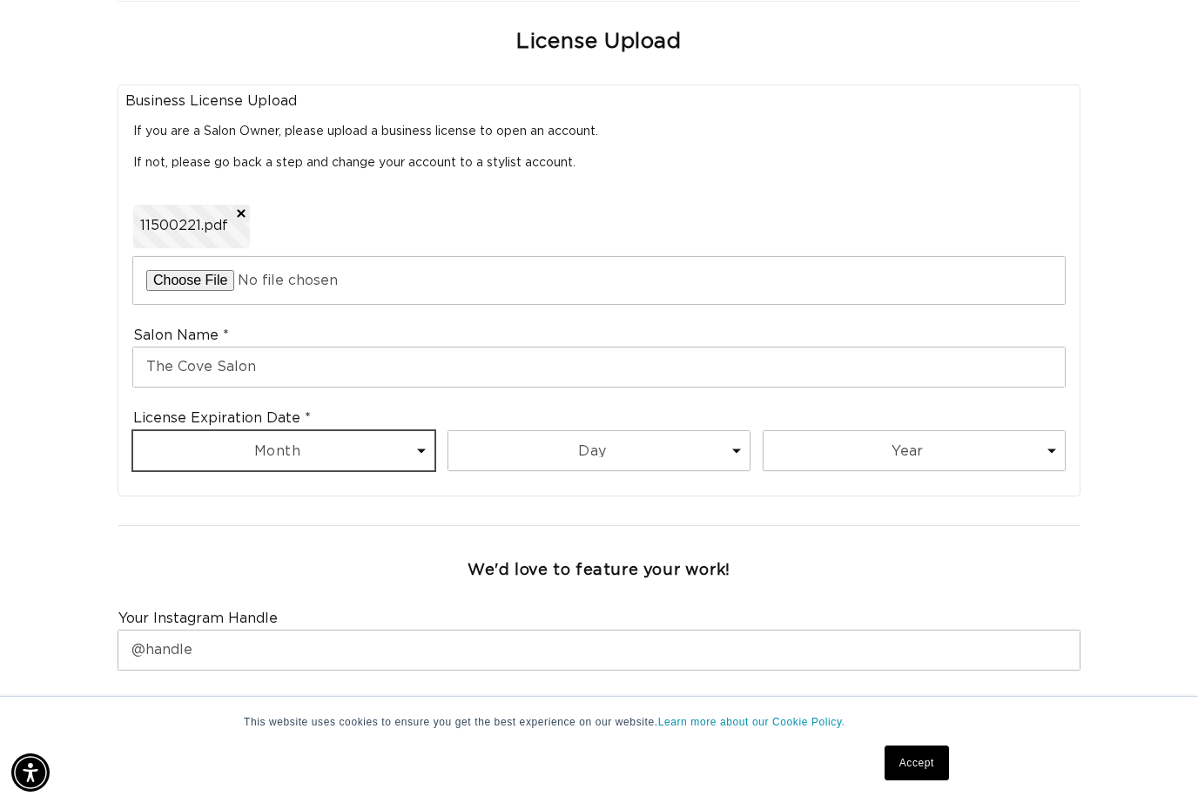
click at [372, 431] on select "Month 1 2 3 4 5 6 7 8 9 10 11 12" at bounding box center [283, 450] width 301 height 39
select select "5"
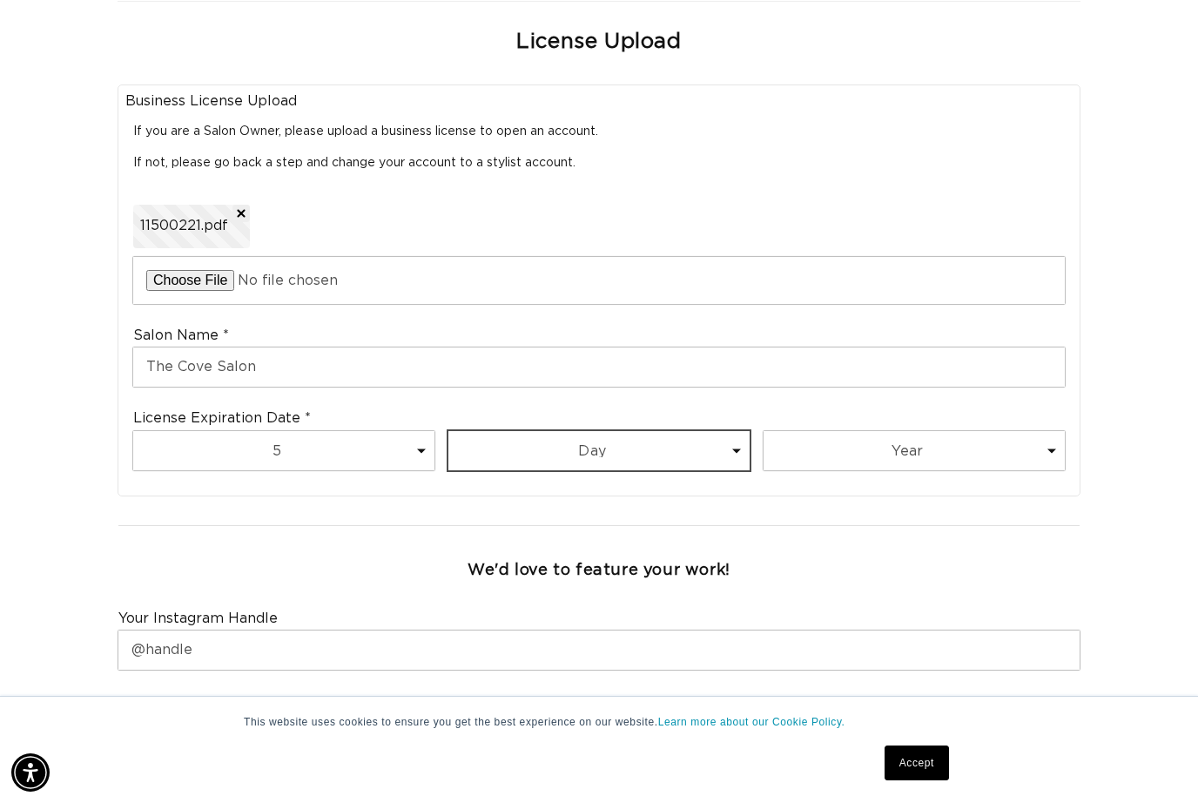
click at [489, 431] on select "Day 1 2 3 4 5 6 7 8 9 10 11 12 13 14 15 16 17 18 19 20 21 22 23 24 25 26 27 28 …" at bounding box center [599, 450] width 301 height 39
select select "29"
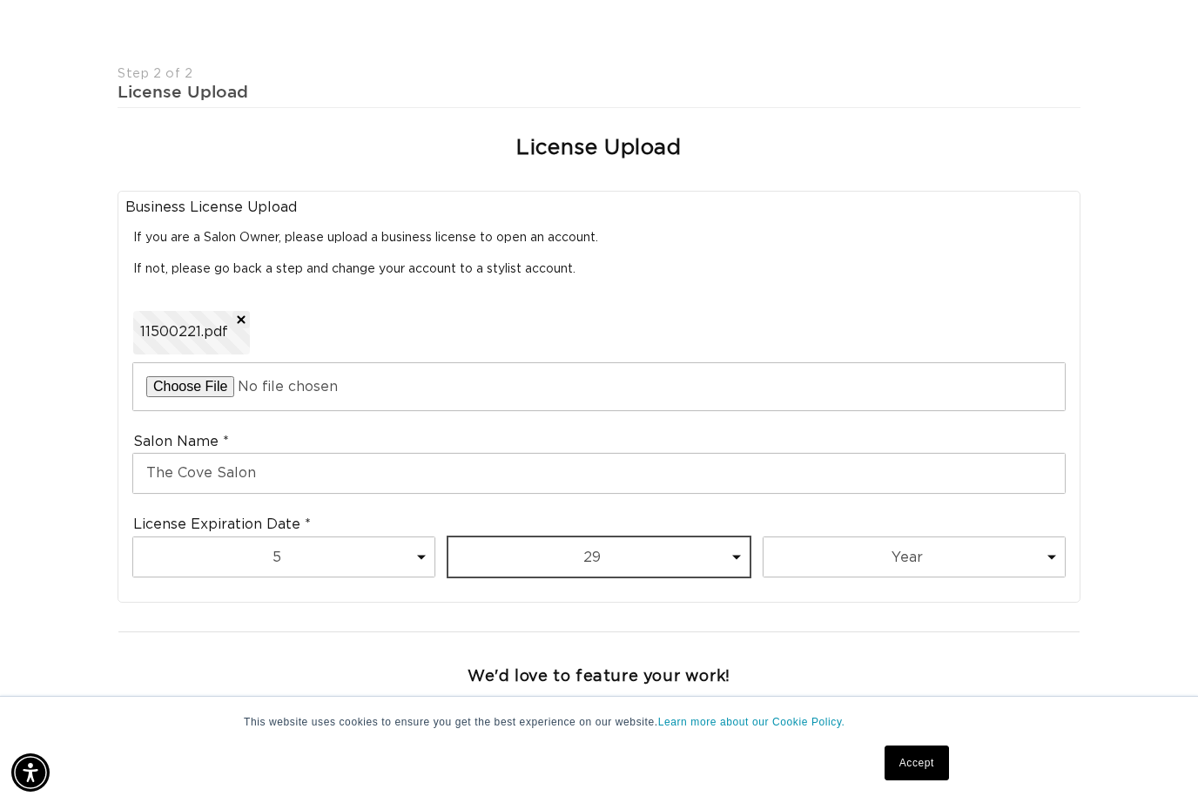
scroll to position [0, 2149]
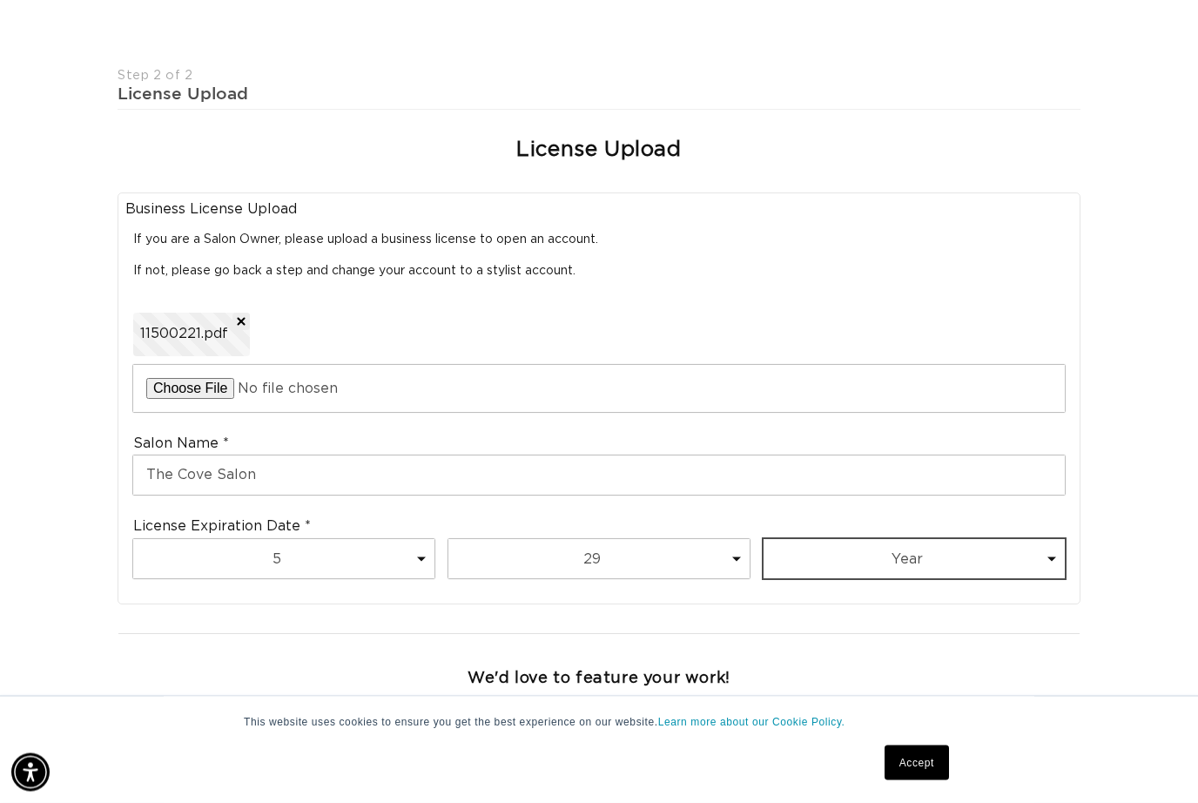
click at [897, 540] on select "Year 2025 2026 2027 2028 2029 2030 2031 2032 2033 2034 2035 2036 2037 2038 2039…" at bounding box center [914, 559] width 301 height 39
select select "2026"
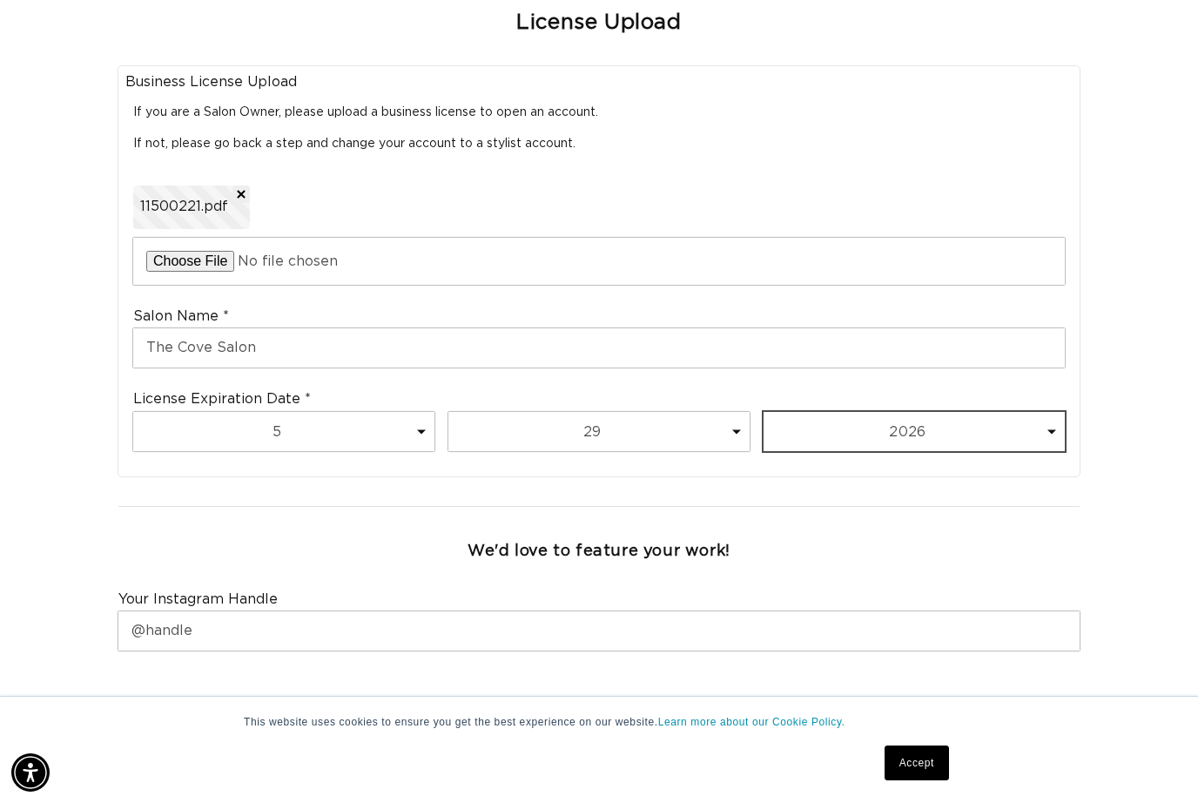
scroll to position [594, 0]
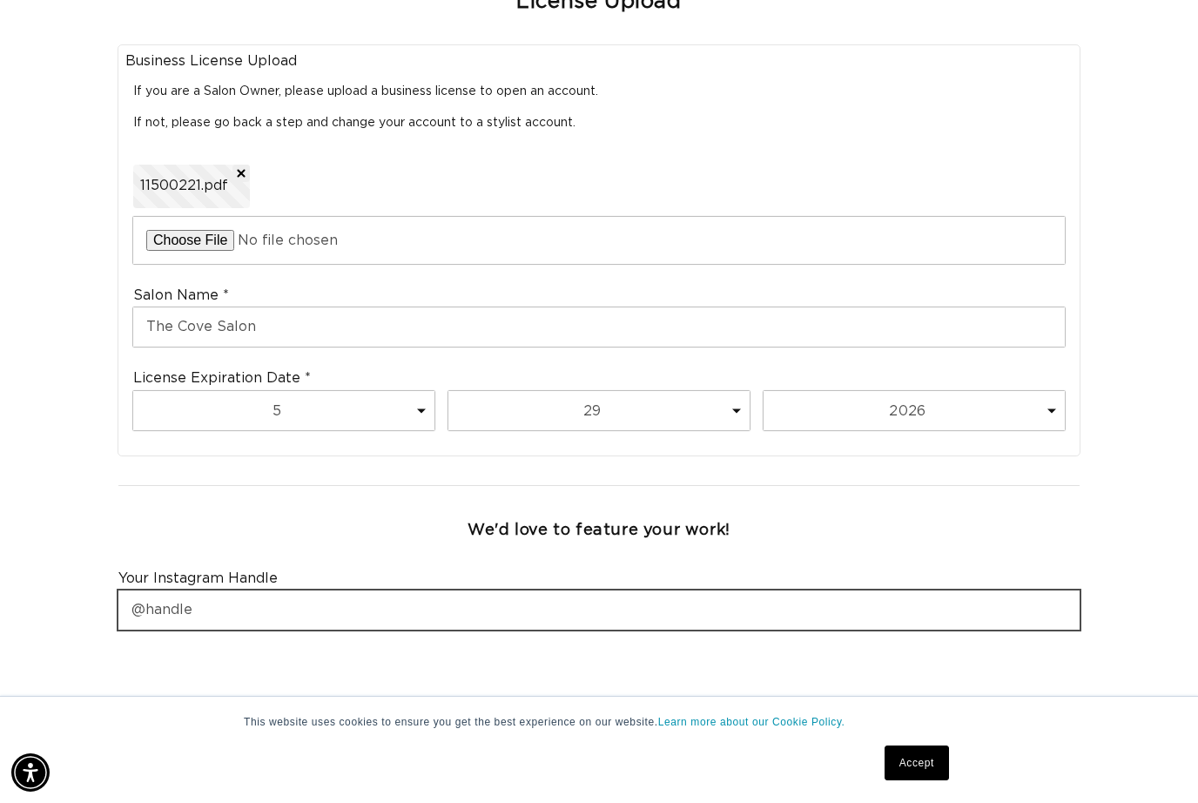
click at [715, 590] on input "text" at bounding box center [598, 609] width 961 height 39
type input "H"
type input "Hairbynicolagrant"
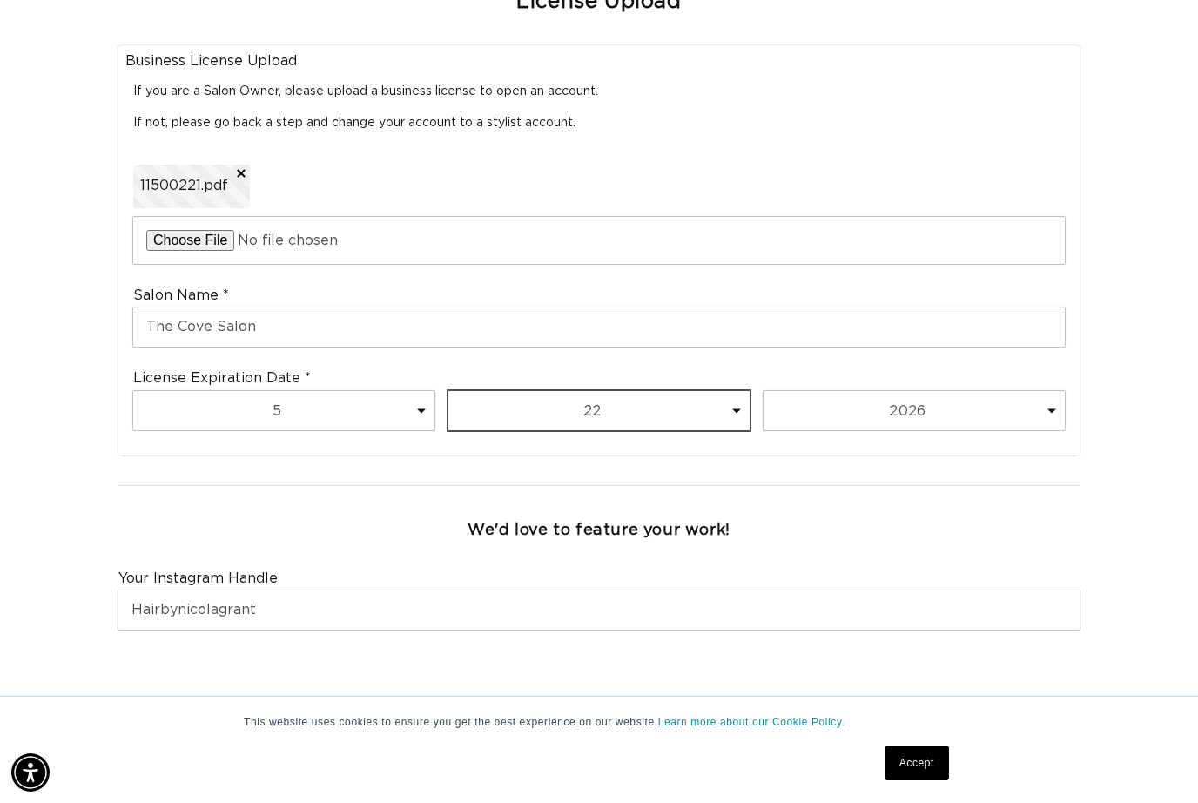
scroll to position [0, 0]
select select "29"
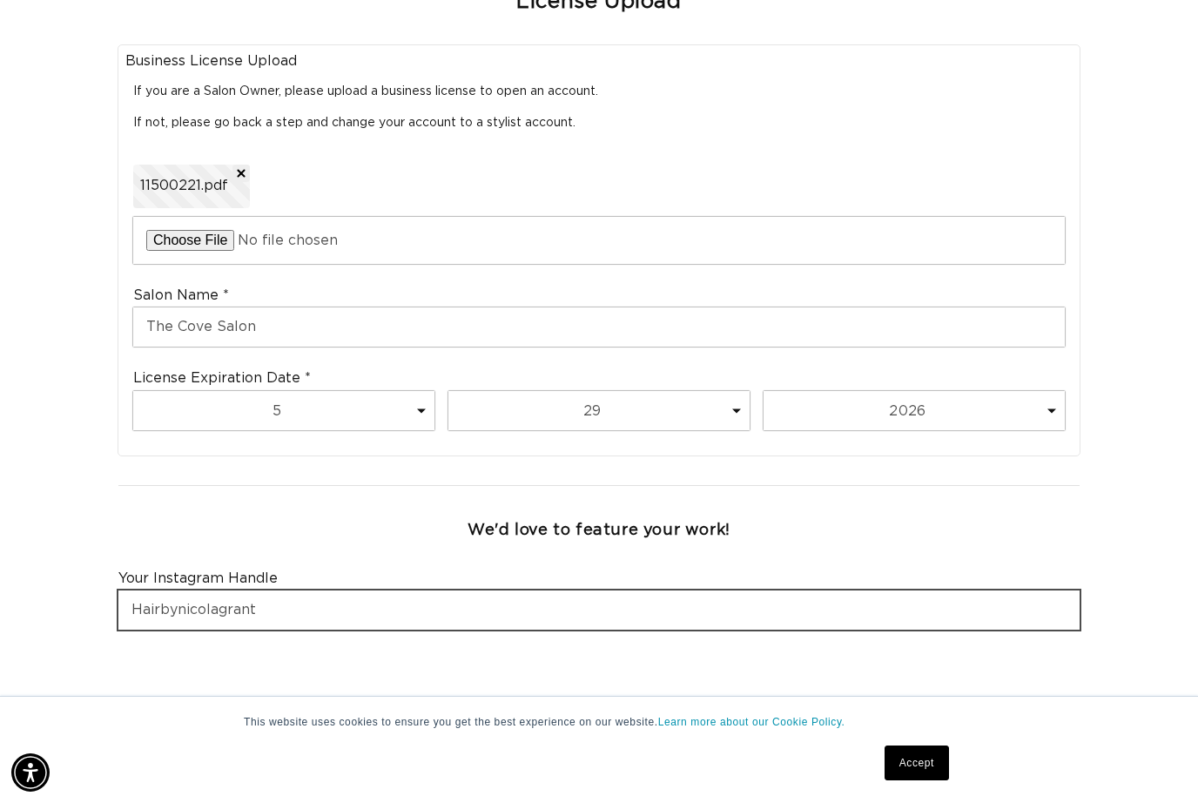
click at [307, 590] on input "Hairbynicolagrant" at bounding box center [598, 609] width 961 height 39
click at [136, 590] on input "Hairbynicolagrant" at bounding box center [598, 609] width 961 height 39
type input "Hairbynicolagrant"
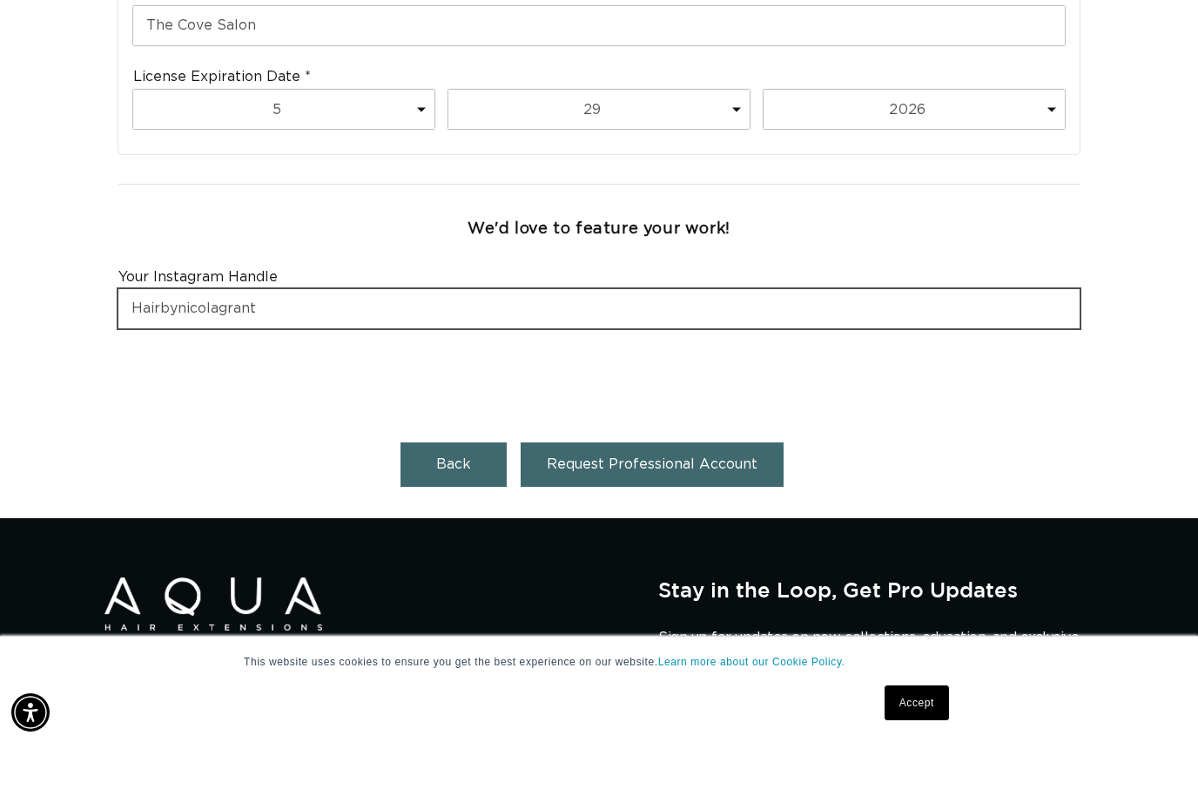
scroll to position [860, 0]
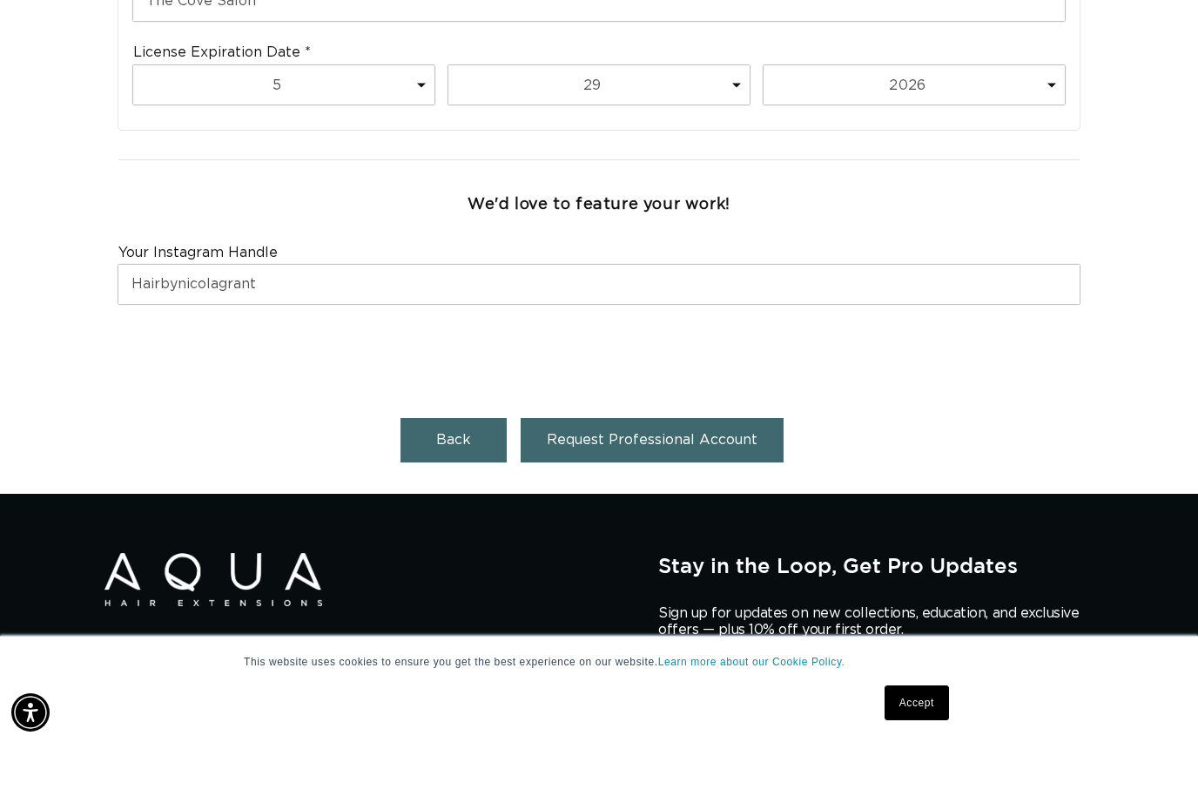
click at [611, 478] on button "Request Professional Account" at bounding box center [652, 500] width 263 height 44
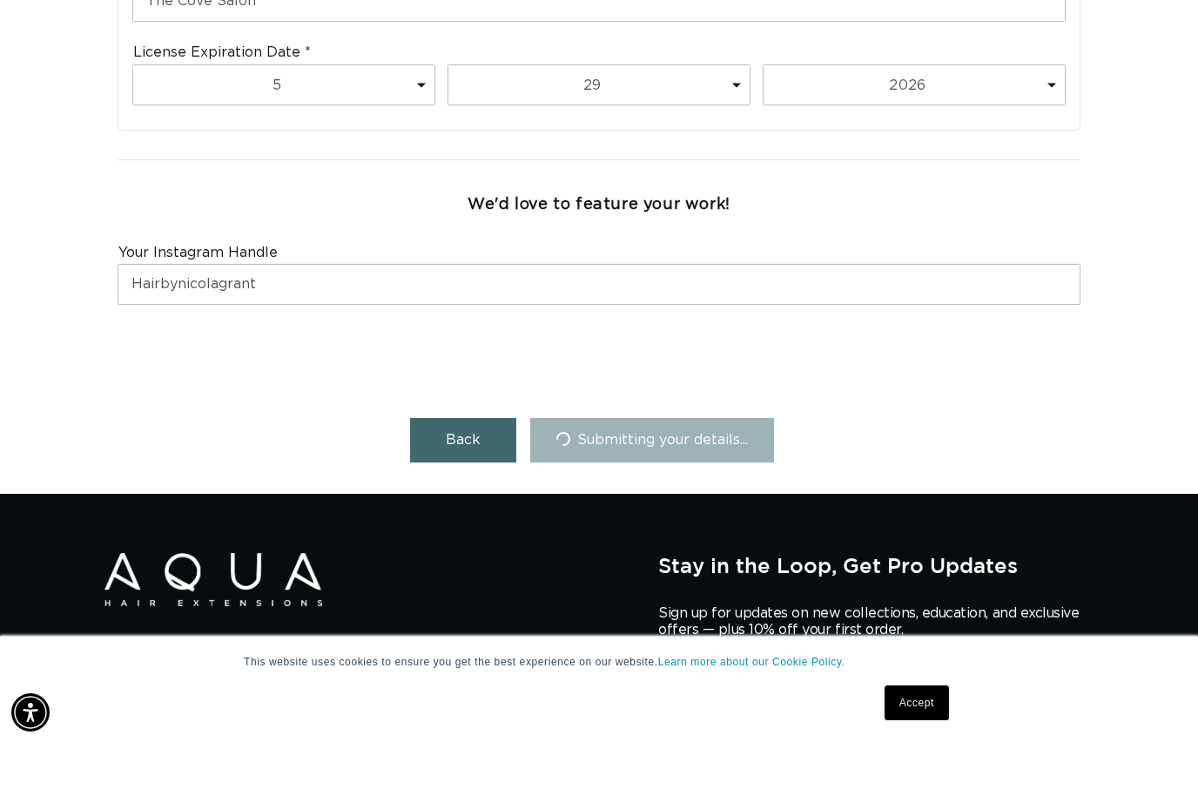
scroll to position [920, 0]
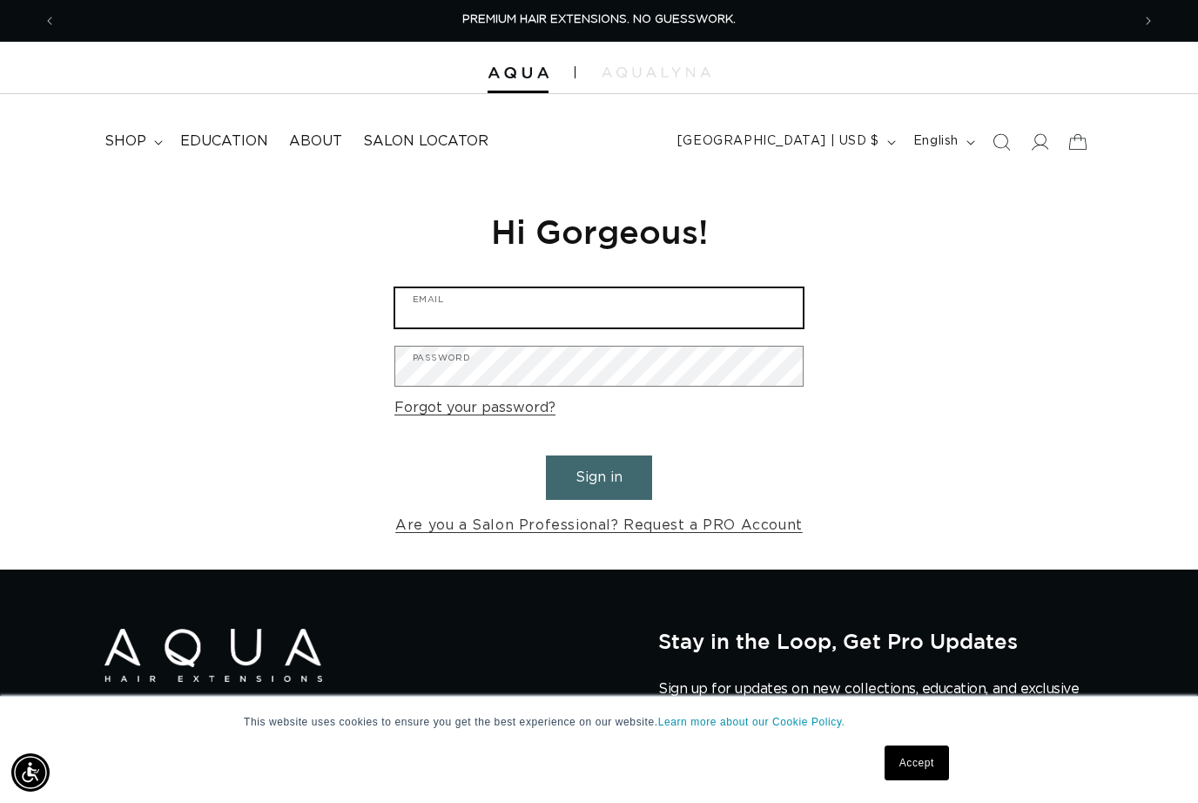
click at [623, 302] on input "Email" at bounding box center [599, 307] width 408 height 39
type input "nicolagrant"
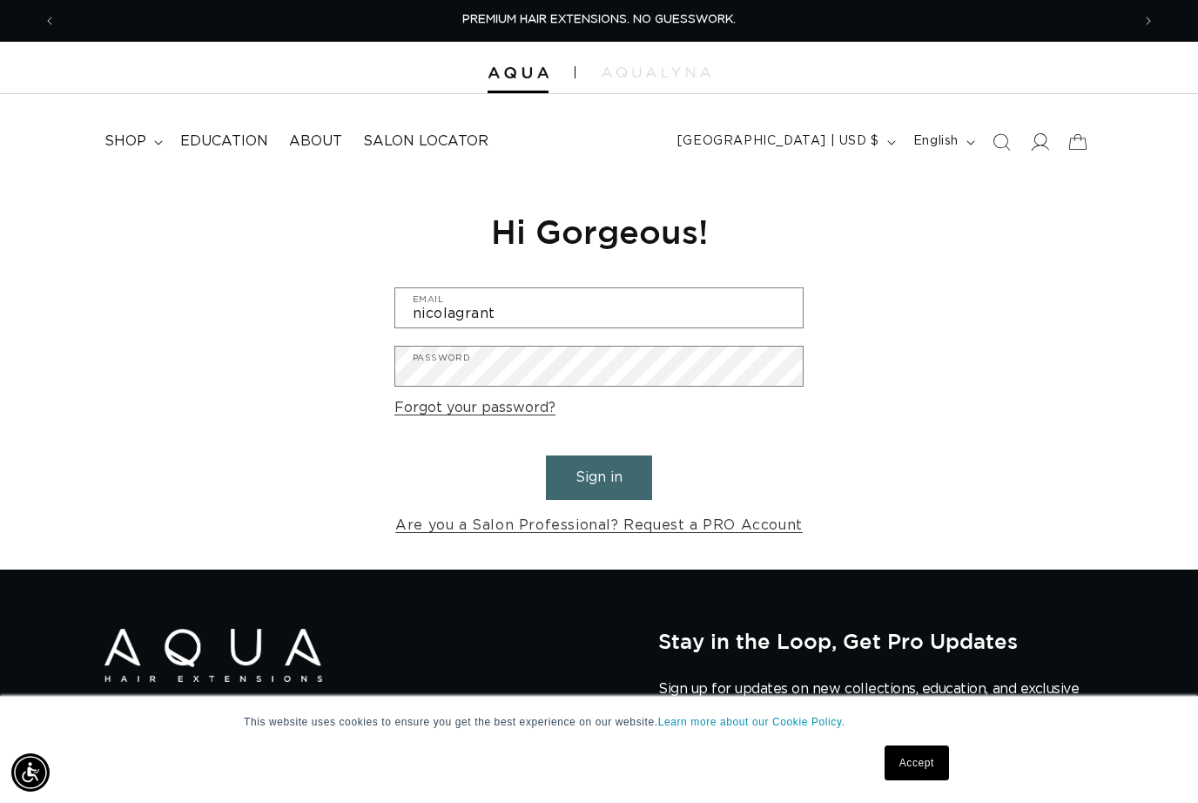
click at [1049, 138] on span at bounding box center [1040, 142] width 38 height 38
click at [152, 145] on summary "shop" at bounding box center [132, 141] width 76 height 39
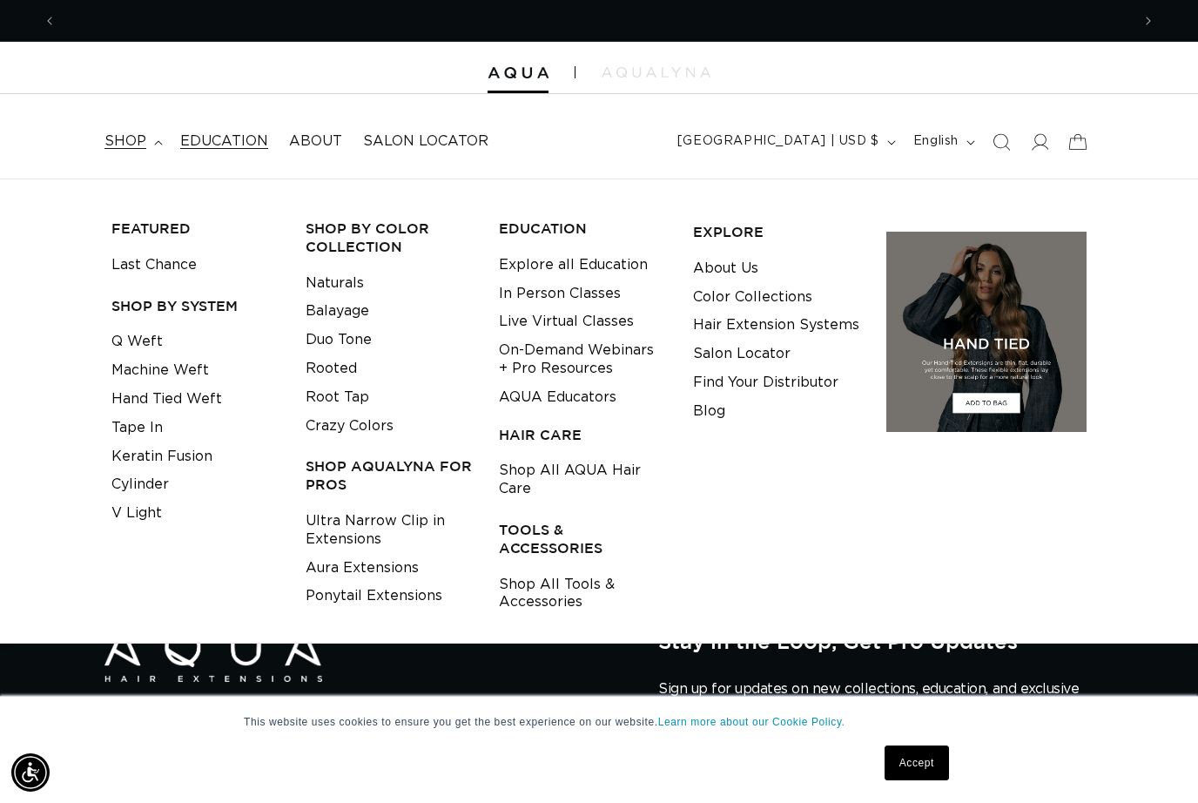
scroll to position [0, 2149]
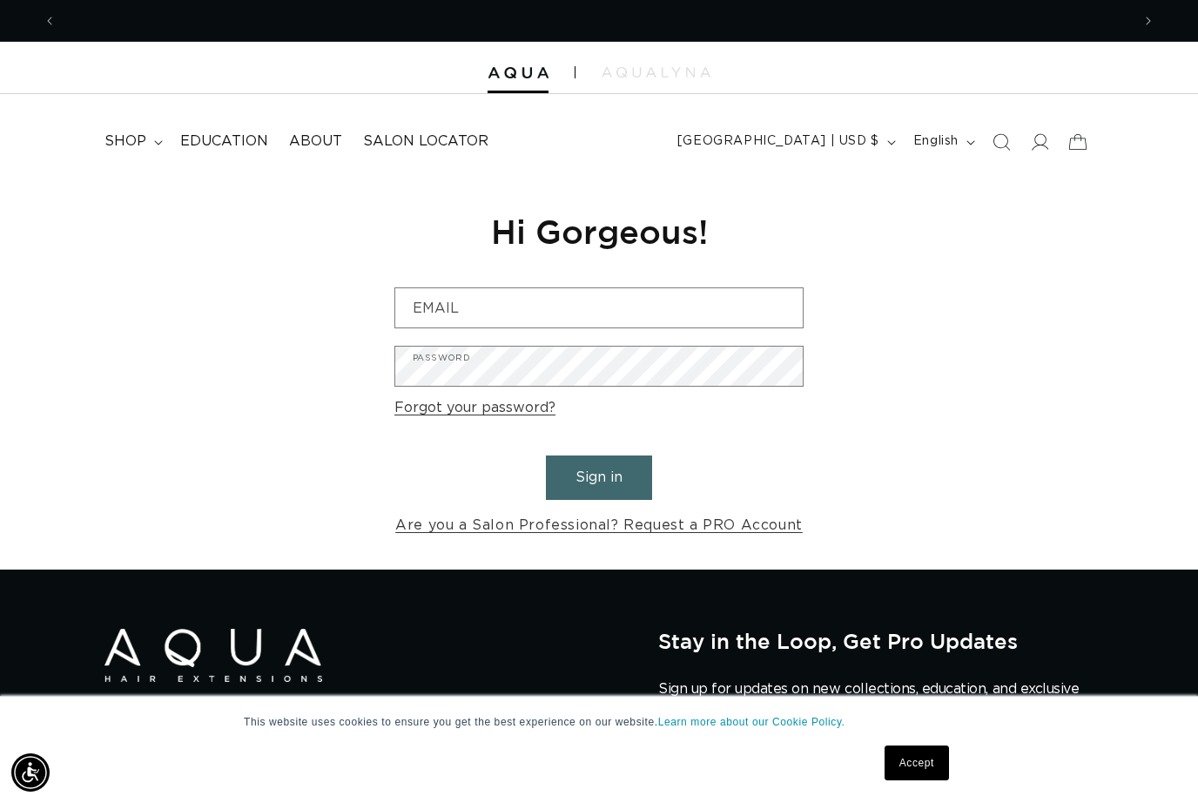
scroll to position [0, 1075]
